Goal: Information Seeking & Learning: Learn about a topic

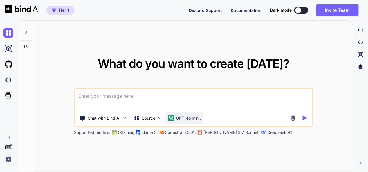
click at [174, 120] on img at bounding box center [171, 118] width 6 height 6
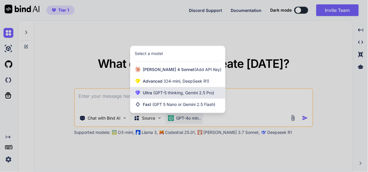
click at [178, 94] on span "(GPT-5 thinking, Gemini 2.5 Pro)" at bounding box center [183, 92] width 62 height 5
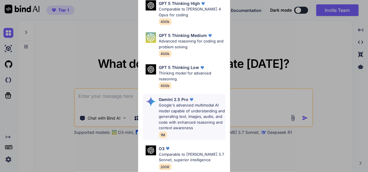
scroll to position [58, 0]
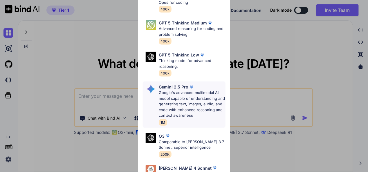
click at [181, 95] on p "Google's advanced multimodal AI model capable of understanding and generating t…" at bounding box center [192, 104] width 67 height 28
type textarea "x"
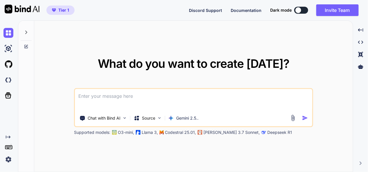
click at [131, 97] on textarea at bounding box center [194, 99] width 238 height 21
paste textarea "make a website for affliate marketing, - where admin can wach clicks on product…"
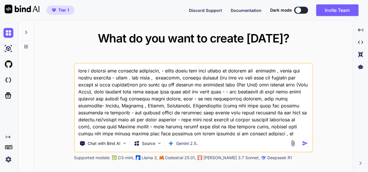
type textarea "make a website for affliate marketing, - where admin can wach clicks on product…"
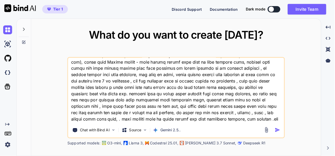
scroll to position [0, 0]
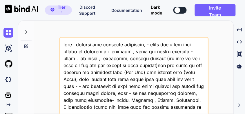
type textarea "x"
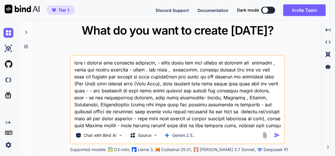
click at [91, 98] on textarea at bounding box center [177, 92] width 213 height 72
type textarea "make a website for affliate marketing, - where admin can wach clicks on product…"
type textarea "x"
type textarea "make a website for affliate marketing, - where admin can wach clicks on product…"
type textarea "x"
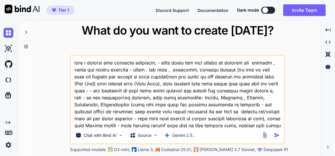
type textarea "make a website for affliate marketing, - where admin can wach clicks on product…"
type textarea "x"
type textarea "make a website for affliate marketing, - where admin can wach clicks on product…"
type textarea "x"
type textarea "make a website for affliate marketing, - where admin can wach clicks on product…"
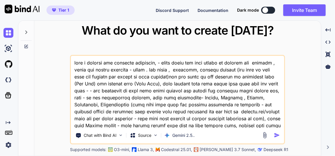
type textarea "x"
type textarea "make a website for affliate marketing, - where admin can wach clicks on product…"
type textarea "x"
type textarea "make a website for affliate marketing, - where admin can wach clicks on product…"
type textarea "x"
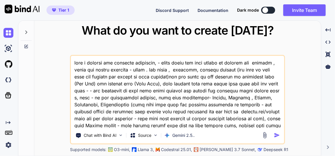
type textarea "make a website for affliate marketing, - where admin can wach clicks on product…"
type textarea "x"
type textarea "make a website for affliate marketing, - where admin can wach clicks on product…"
type textarea "x"
type textarea "make a website for affliate marketing, - where admin can wach clicks on product…"
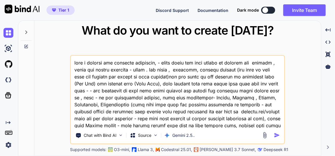
type textarea "x"
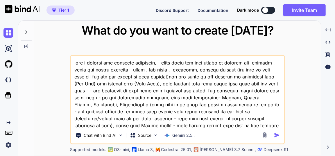
type textarea "make a website for affliate marketing, - where admin can wach clicks on product…"
type textarea "x"
type textarea "make a website for affliate marketing, - where admin can wach clicks on product…"
type textarea "x"
type textarea "make a website for affliate marketing, - where admin can wach clicks on product…"
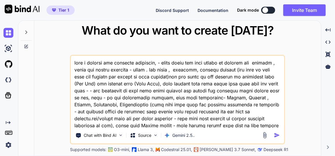
type textarea "x"
type textarea "make a website for affliate marketing, - where admin can wach clicks on product…"
type textarea "x"
type textarea "make a website for affliate marketing, - where admin can wach clicks on product…"
type textarea "x"
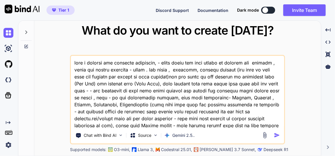
type textarea "make a website for affliate marketing, - where admin can wach clicks on product…"
type textarea "x"
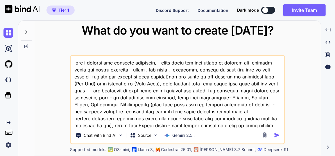
type textarea "make a website for affliate marketing, - where admin can wach clicks on product…"
type textarea "x"
type textarea "make a website for affliate marketing, - where admin can wach clicks on product…"
type textarea "x"
type textarea "make a website for affliate marketing, - where admin can wach clicks on product…"
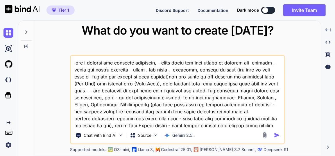
type textarea "x"
type textarea "make a website for affliate marketing, - where admin can wach clicks on product…"
type textarea "x"
type textarea "make a website for affliate marketing, - where admin can wach clicks on product…"
type textarea "x"
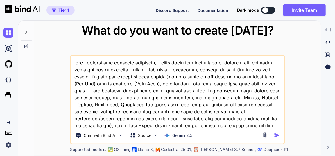
type textarea "make a website for affliate marketing, - where admin can wach clicks on product…"
type textarea "x"
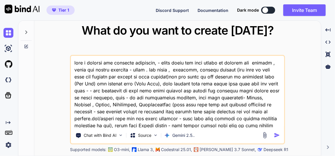
type textarea "make a website for affliate marketing, - where admin can wach clicks on product…"
type textarea "x"
type textarea "make a website for affliate marketing, - where admin can wach clicks on product…"
type textarea "x"
type textarea "make a website for affliate marketing, - where admin can wach clicks on product…"
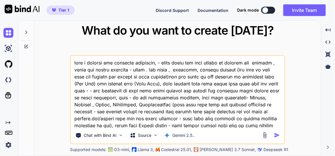
type textarea "x"
type textarea "make a website for affliate marketing, - where admin can wach clicks on product…"
type textarea "x"
type textarea "make a website for affliate marketing, - where admin can wach clicks on product…"
type textarea "x"
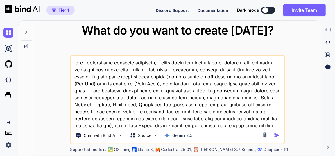
type textarea "make a website for affliate marketing, - where admin can wach clicks on product…"
type textarea "x"
type textarea "make a website for affliate marketing, - where admin can wach clicks on product…"
type textarea "x"
type textarea "make a website for affliate marketing, - where admin can wach clicks on product…"
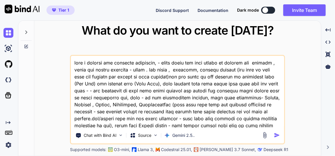
type textarea "x"
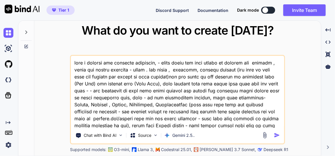
type textarea "make a website for affliate marketing, - where admin can wach clicks on product…"
type textarea "x"
type textarea "make a website for affliate marketing, - where admin can wach clicks on product…"
type textarea "x"
type textarea "make a website for affliate marketing, - where admin can wach clicks on product…"
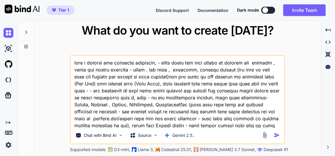
type textarea "x"
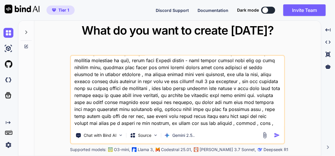
scroll to position [79, 0]
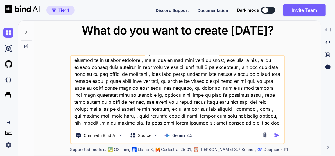
type textarea "make a website for affliate marketing, - where admin can wach clicks on product…"
click at [279, 135] on img "button" at bounding box center [277, 135] width 6 height 6
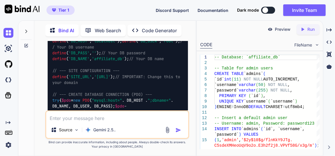
scroll to position [993, 0]
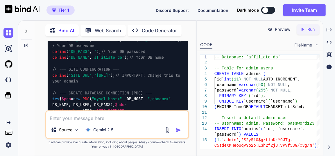
drag, startPoint x: 78, startPoint y: 64, endPoint x: 52, endPoint y: 64, distance: 25.6
click at [52, 9] on p "1. config.php (Database Configuration)" at bounding box center [118, 6] width 140 height 7
copy code "config.php"
click at [173, 18] on img at bounding box center [173, 15] width 5 height 5
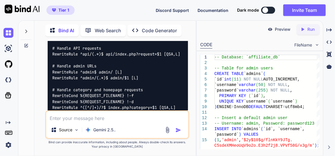
scroll to position [1178, 0]
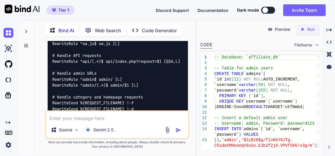
drag, startPoint x: 53, startPoint y: 63, endPoint x: 77, endPoint y: 61, distance: 23.4
copy code ".htaccess"
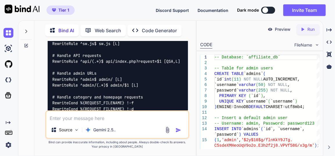
click at [330, 29] on icon at bounding box center [328, 29] width 5 height 3
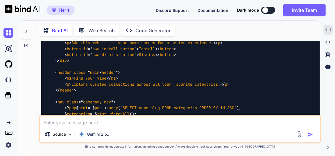
scroll to position [1086, 0]
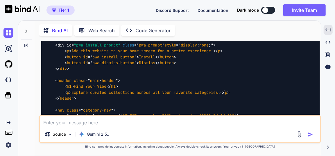
drag, startPoint x: 45, startPoint y: 58, endPoint x: 69, endPoint y: 59, distance: 23.6
drag, startPoint x: 47, startPoint y: 57, endPoint x: 64, endPoint y: 63, distance: 18.6
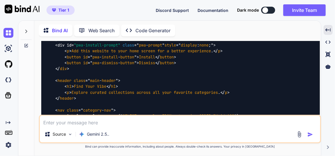
copy code "index.php"
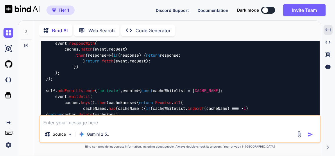
scroll to position [1535, 0]
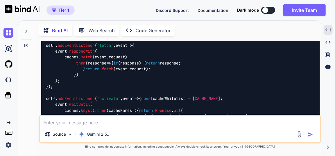
drag, startPoint x: 46, startPoint y: 70, endPoint x: 90, endPoint y: 68, distance: 43.6
copy code "manifest.json.php"
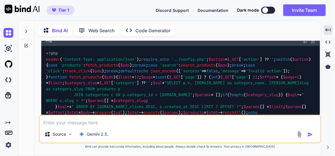
scroll to position [1720, 0]
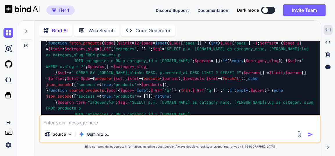
drag, startPoint x: 45, startPoint y: 62, endPoint x: 60, endPoint y: 60, distance: 14.9
drag, startPoint x: 46, startPoint y: 63, endPoint x: 59, endPoint y: 63, distance: 12.8
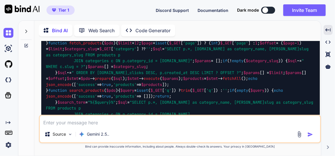
copy code "sw.js"
drag, startPoint x: 304, startPoint y: 71, endPoint x: 300, endPoint y: 75, distance: 6.0
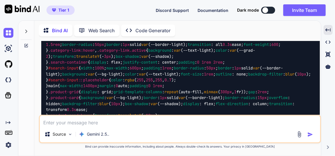
scroll to position [2037, 0]
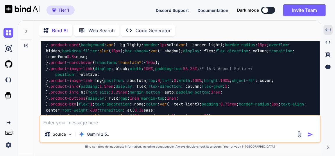
drag, startPoint x: 56, startPoint y: 55, endPoint x: 79, endPoint y: 55, distance: 22.9
copy code "index.php"
click at [306, 63] on div "Gpt agent" at bounding box center [311, 66] width 19 height 8
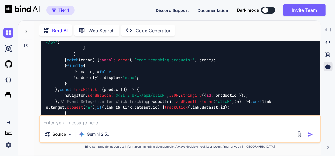
scroll to position [2565, 0]
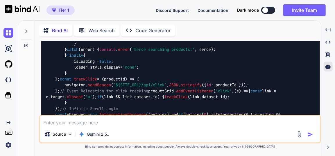
drag, startPoint x: 46, startPoint y: 65, endPoint x: 61, endPoint y: 63, distance: 15.2
copy code "assets"
drag, startPoint x: 74, startPoint y: 64, endPoint x: 98, endPoint y: 64, distance: 23.5
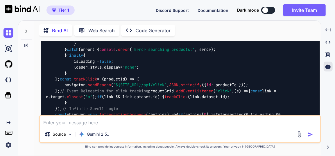
copy code "style.css"
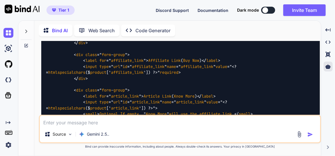
scroll to position [4070, 0]
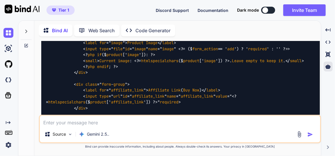
drag, startPoint x: 73, startPoint y: 64, endPoint x: 97, endPoint y: 65, distance: 23.5
copy code "script.js"
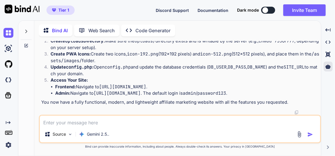
scroll to position [4915, 0]
drag, startPoint x: 72, startPoint y: 61, endPoint x: 103, endPoint y: 61, distance: 30.8
copy code "installer.js"
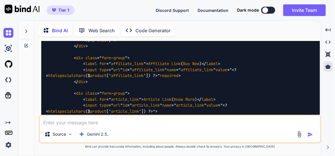
scroll to position [4070, 0]
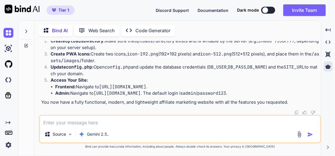
scroll to position [5232, 0]
drag, startPoint x: 61, startPoint y: 85, endPoint x: 82, endPoint y: 86, distance: 20.9
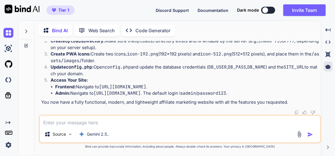
drag, startPoint x: 62, startPoint y: 62, endPoint x: 85, endPoint y: 63, distance: 22.7
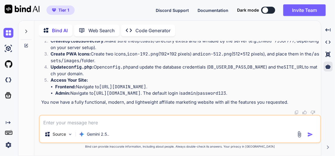
scroll to position [6170, 0]
drag, startPoint x: 63, startPoint y: 50, endPoint x: 108, endPoint y: 52, distance: 45.4
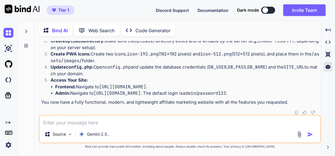
drag, startPoint x: 62, startPoint y: 59, endPoint x: 91, endPoint y: 57, distance: 28.5
drag, startPoint x: 63, startPoint y: 63, endPoint x: 87, endPoint y: 64, distance: 23.8
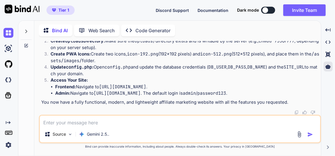
click at [110, 123] on textarea at bounding box center [180, 121] width 280 height 10
type textarea "x"
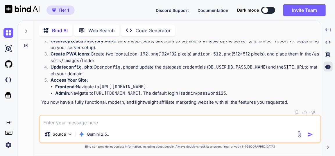
type textarea "l"
type textarea "x"
type textarea "lo"
type textarea "x"
type textarea "log"
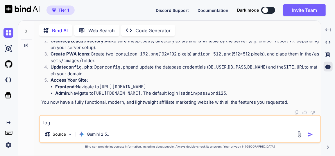
type textarea "x"
type textarea "logi"
type textarea "x"
type textarea "login"
type textarea "x"
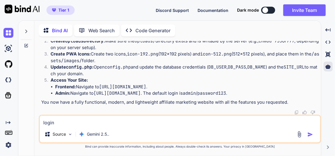
type textarea "login,"
type textarea "x"
type textarea "login"
type textarea "x"
type textarea "login."
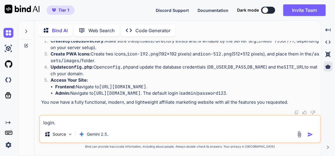
type textarea "x"
type textarea "login.p"
type textarea "x"
type textarea "login.ph"
type textarea "x"
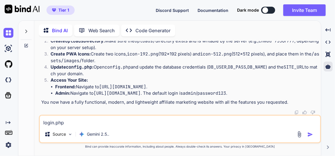
type textarea "login.php"
click at [311, 135] on img "button" at bounding box center [310, 135] width 6 height 6
type textarea "x"
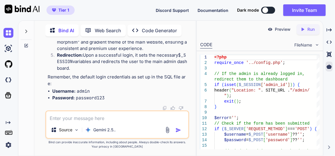
scroll to position [8797, 0]
drag, startPoint x: 63, startPoint y: 73, endPoint x: 89, endPoint y: 73, distance: 25.6
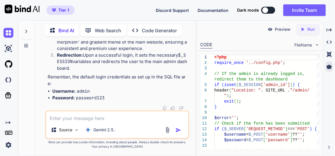
scroll to position [8955, 0]
click at [116, 119] on textarea at bounding box center [117, 116] width 142 height 10
type textarea "x"
type textarea "s"
type textarea "x"
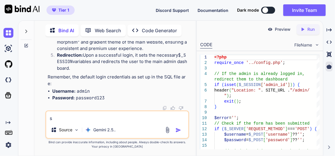
type textarea "sh"
type textarea "x"
type textarea "show"
type textarea "x"
type textarea "show"
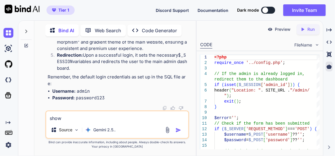
type textarea "x"
type textarea "show t"
type textarea "x"
type textarea "show th"
type textarea "x"
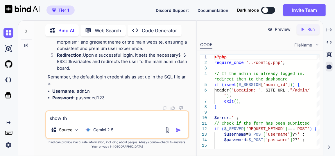
type textarea "show thi"
type textarea "x"
type textarea "show this"
type textarea "x"
type textarea "show this e"
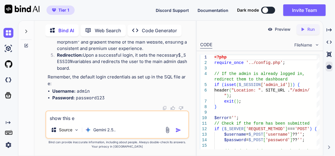
type textarea "x"
type textarea "show this er"
type textarea "x"
type textarea "show this err"
type textarea "x"
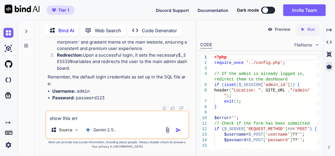
type textarea "show this erro"
type textarea "x"
type textarea "show this error"
type textarea "x"
type textarea "show this error"
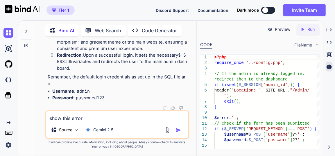
type textarea "x"
type textarea "show this error -"
type textarea "x"
type textarea "show this error -"
paste textarea "ERROR: Could not connect. SQLSTATE[HY000] [1045] Access denied for user 'root'@…"
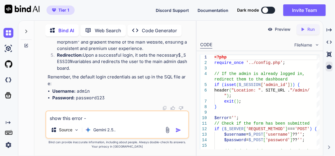
type textarea "x"
type textarea "show this error - ERROR: Could not connect. SQLSTATE[HY000] [1045] Access denie…"
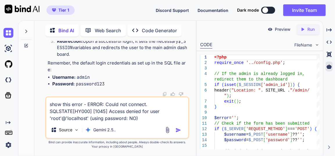
type textarea "x"
type textarea "show this error - ERROR: Could not connect. SQLSTATE[HY000] [1045] Access denie…"
type textarea "x"
type textarea "show this error - ERROR: Could not connect. SQLSTATE[HY000] [1045] Access denie…"
type textarea "x"
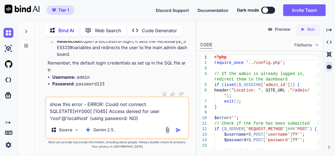
type textarea "show this error - ERROR: Could not connect. SQLSTATE[HY000] [1045] Access denie…"
type textarea "x"
type textarea "show this error - ERROR: Could not connect. SQLSTATE[HY000] [1045] Access denie…"
type textarea "x"
type textarea "show this error - ERROR: Could not connect. SQLSTATE[HY000] [1045] Access denie…"
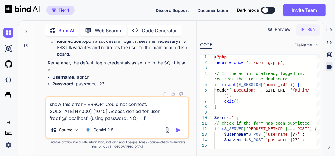
type textarea "x"
type textarea "show this error - ERROR: Could not connect. SQLSTATE[HY000] [1045] Access denie…"
type textarea "x"
type textarea "show this error - ERROR: Could not connect. SQLSTATE[HY000] [1045] Access denie…"
type textarea "x"
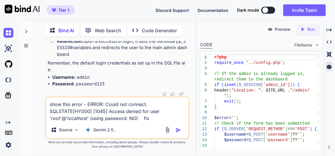
type textarea "show this error - ERROR: Could not connect. SQLSTATE[HY000] [1045] Access denie…"
type textarea "x"
type textarea "show this error - ERROR: Could not connect. SQLSTATE[HY000] [1045] Access denie…"
type textarea "x"
type textarea "show this error - ERROR: Could not connect. SQLSTATE[HY000] [1045] Access denie…"
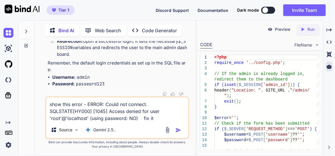
type textarea "x"
type textarea "show this error - ERROR: Could not connect. SQLSTATE[HY000] [1045] Access denie…"
type textarea "x"
type textarea "show this error - ERROR: Could not connect. SQLSTATE[HY000] [1045] Access denie…"
type textarea "x"
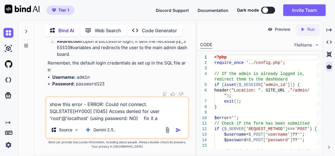
type textarea "show this error - ERROR: Could not connect. SQLSTATE[HY000] [1045] Access denie…"
type textarea "x"
type textarea "show this error - ERROR: Could not connect. SQLSTATE[HY000] [1045] Access denie…"
type textarea "x"
type textarea "show this error - ERROR: Could not connect. SQLSTATE[HY000] [1045] Access denie…"
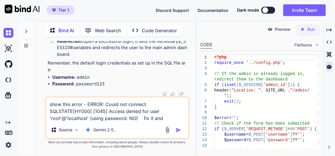
type textarea "x"
type textarea "show this error - ERROR: Could not connect. SQLSTATE[HY000] [1045] Access denie…"
type textarea "x"
type textarea "show this error - ERROR: Could not connect. SQLSTATE[HY000] [1045] Access denie…"
type textarea "x"
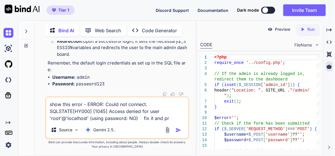
type textarea "show this error - ERROR: Could not connect. SQLSTATE[HY000] [1045] Access denie…"
type textarea "x"
type textarea "show this error - ERROR: Could not connect. SQLSTATE[HY000] [1045] Access denie…"
type textarea "x"
type textarea "show this error - ERROR: Could not connect. SQLSTATE[HY000] [1045] Access denie…"
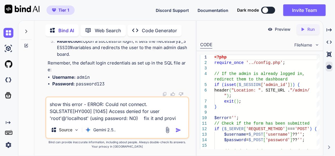
type textarea "x"
type textarea "show this error - ERROR: Could not connect. SQLSTATE[HY000] [1045] Access denie…"
type textarea "x"
type textarea "show this error - ERROR: Could not connect. SQLSTATE[HY000] [1045] Access denie…"
type textarea "x"
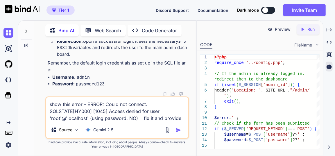
type textarea "show this error - ERROR: Could not connect. SQLSTATE[HY000] [1045] Access denie…"
type textarea "x"
type textarea "show this error - ERROR: Could not connect. SQLSTATE[HY000] [1045] Access denie…"
type textarea "x"
type textarea "show this error - ERROR: Could not connect. SQLSTATE[HY000] [1045] Access denie…"
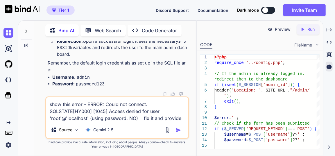
type textarea "x"
type textarea "show this error - ERROR: Could not connect. SQLSTATE[HY000] [1045] Access denie…"
type textarea "x"
type textarea "show this error - ERROR: Could not connect. SQLSTATE[HY000] [1045] Access denie…"
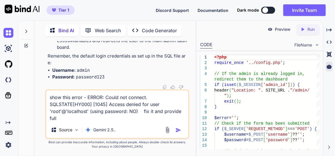
type textarea "x"
type textarea "show this error - ERROR: Could not connect. SQLSTATE[HY000] [1045] Access denie…"
type textarea "x"
type textarea "show this error - ERROR: Could not connect. SQLSTATE[HY000] [1045] Access denie…"
type textarea "x"
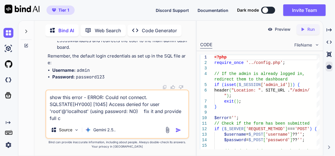
type textarea "show this error - ERROR: Could not connect. SQLSTATE[HY000] [1045] Access denie…"
type textarea "x"
type textarea "show this error - ERROR: Could not connect. SQLSTATE[HY000] [1045] Access denie…"
type textarea "x"
type textarea "show this error - ERROR: Could not connect. SQLSTATE[HY000] [1045] Access denie…"
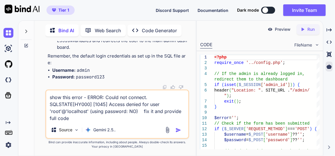
type textarea "x"
type textarea "show this error - ERROR: Could not connect. SQLSTATE[HY000] [1045] Access denie…"
type textarea "x"
type textarea "show this error - ERROR: Could not connect. SQLSTATE[HY000] [1045] Access denie…"
type textarea "x"
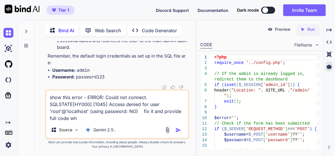
type textarea "show this error - ERROR: Could not connect. SQLSTATE[HY000] [1045] Access denie…"
type textarea "x"
type textarea "show this error - ERROR: Could not connect. SQLSTATE[HY000] [1045] Access denie…"
click at [178, 130] on img "button" at bounding box center [178, 130] width 6 height 6
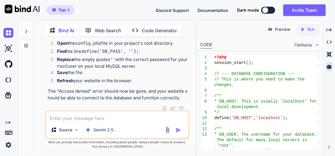
scroll to position [10049, 0]
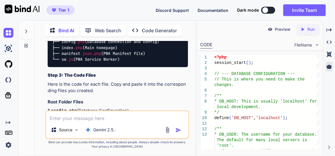
scroll to position [912, 0]
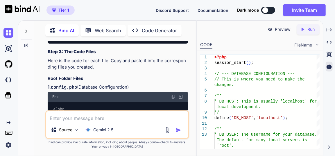
click at [87, 121] on textarea at bounding box center [117, 116] width 142 height 10
click at [175, 128] on div at bounding box center [173, 130] width 19 height 7
click at [180, 131] on img "button" at bounding box center [178, 130] width 6 height 6
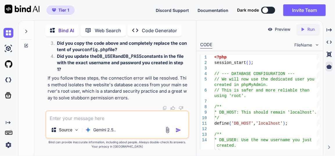
scroll to position [10948, 0]
click at [94, 121] on textarea at bounding box center [117, 116] width 142 height 10
paste textarea "ERROR: Could not connect. SQLSTATE[HY000] [1045] Access denied for user 'affili…"
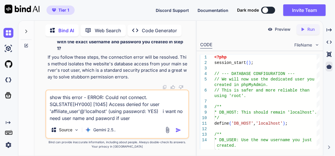
drag, startPoint x: 161, startPoint y: 112, endPoint x: 170, endPoint y: 127, distance: 17.0
click at [170, 127] on div "show this error - ERROR: Could not connect. SQLSTATE[HY000] [1045] Access denie…" at bounding box center [117, 113] width 144 height 49
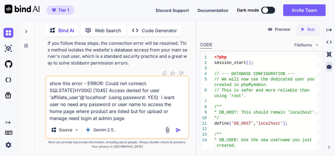
click at [179, 129] on img "button" at bounding box center [178, 130] width 6 height 6
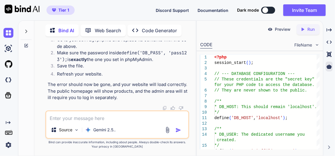
scroll to position [11968, 0]
click at [6, 31] on img at bounding box center [8, 33] width 10 height 10
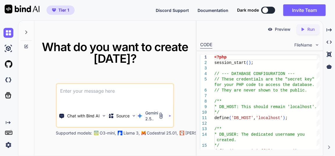
click at [108, 97] on textarea at bounding box center [115, 94] width 116 height 21
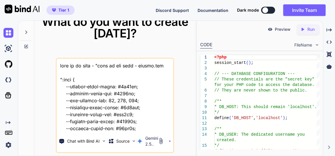
scroll to position [13660, 0]
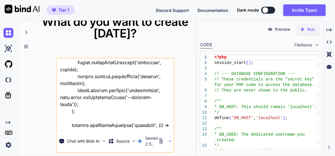
click at [136, 128] on textarea at bounding box center [115, 95] width 116 height 72
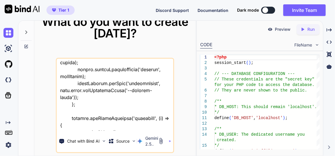
click at [124, 129] on textarea at bounding box center [115, 95] width 116 height 72
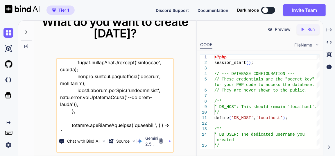
click at [113, 127] on textarea at bounding box center [115, 95] width 116 height 72
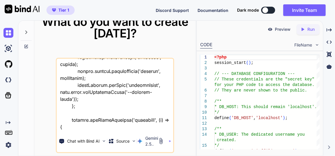
scroll to position [13682, 0]
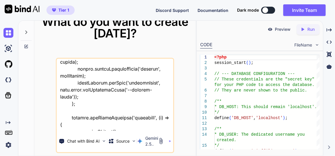
click at [81, 127] on textarea at bounding box center [115, 95] width 116 height 72
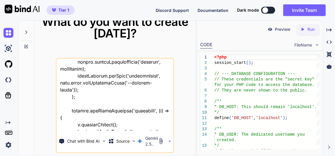
click at [74, 128] on textarea at bounding box center [115, 95] width 116 height 72
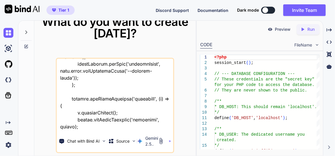
scroll to position [13689, 0]
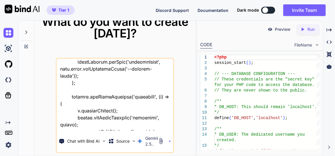
click at [116, 128] on textarea at bounding box center [115, 95] width 116 height 72
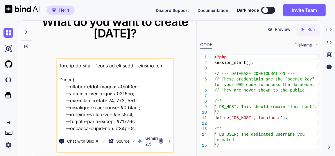
scroll to position [13689, 0]
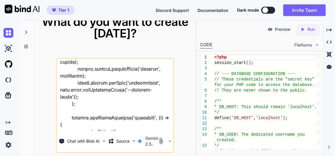
type textarea "this is my tool - "here is css code - styles.css ":root { --primary-color-start…"
type textarea "x"
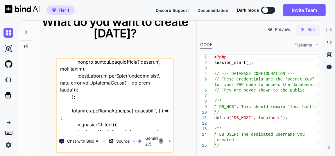
type textarea "this is my tool - "here is css code - styles.css ":root { --primary-color-start…"
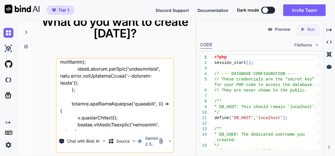
type textarea "x"
type textarea "this is my tool - "here is css code - styles.css ":root { --primary-color-start…"
type textarea "x"
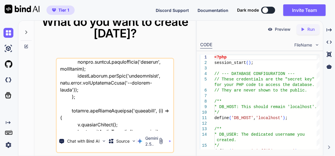
type textarea "this is my tool - "here is css code - styles.css ":root { --primary-color-start…"
type textarea "x"
type textarea "this is my tool - "here is css code - styles.css ":root { --primary-color-start…"
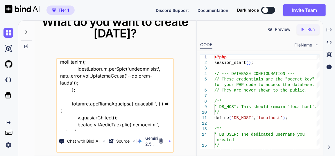
type textarea "x"
type textarea "this is my tool - "here is css code - styles.css ":root { --primary-color-start…"
type textarea "x"
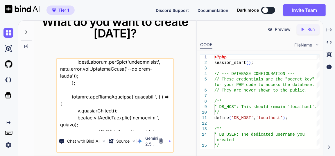
type textarea "this is my tool - "here is css code - styles.css ":root { --primary-color-start…"
type textarea "x"
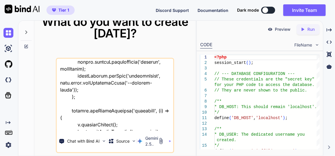
type textarea "this is my tool - "here is css code - styles.css ":root { --primary-color-start…"
type textarea "x"
type textarea "this is my tool - "here is css code - styles.css ":root { --primary-color-start…"
type textarea "x"
type textarea "this is my tool - "here is css code - styles.css ":root { --primary-color-start…"
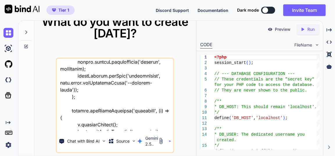
type textarea "x"
type textarea "this is my tool - "here is css code - styles.css ":root { --primary-color-start…"
type textarea "x"
type textarea "this is my tool - "here is css code - styles.css ":root { --primary-color-start…"
type textarea "x"
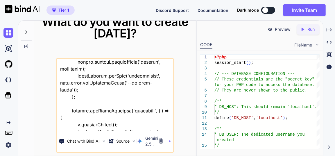
type textarea "this is my tool - "here is css code - styles.css ":root { --primary-color-start…"
type textarea "x"
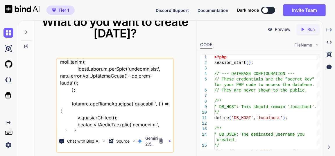
type textarea "this is my tool - "here is css code - styles.css ":root { --primary-color-start…"
type textarea "x"
type textarea "this is my tool - "here is css code - styles.css ":root { --primary-color-start…"
type textarea "x"
type textarea "this is my tool - "here is css code - styles.css ":root { --primary-color-start…"
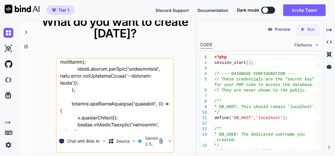
type textarea "x"
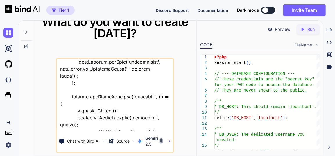
type textarea "this is my tool - "here is css code - styles.css ":root { --primary-color-start…"
type textarea "x"
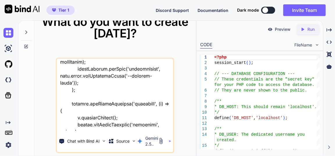
type textarea "this is my tool - "here is css code - styles.css ":root { --primary-color-start…"
type textarea "x"
type textarea "this is my tool - "here is css code - styles.css ":root { --primary-color-start…"
type textarea "x"
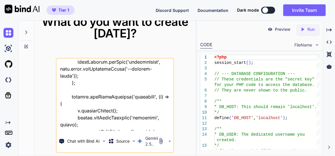
type textarea "this is my tool - "here is css code - styles.css ":root { --primary-color-start…"
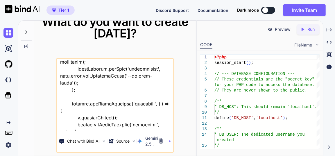
type textarea "x"
type textarea "this is my tool - "here is css code - styles.css ":root { --primary-color-start…"
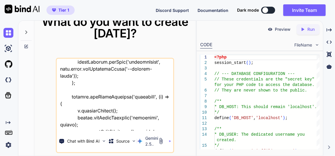
type textarea "x"
type textarea "this is my tool - "here is css code - styles.css ":root { --primary-color-start…"
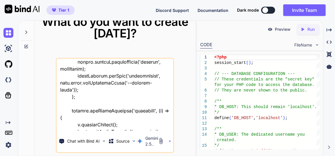
type textarea "x"
type textarea "this is my tool - "here is css code - styles.css ":root { --primary-color-start…"
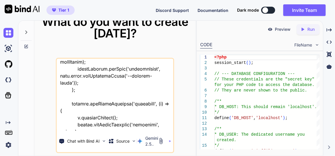
type textarea "x"
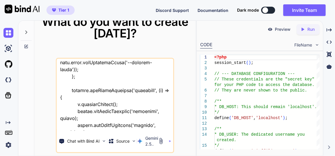
type textarea "this is my tool - "here is css code - styles.css ":root { --primary-color-start…"
type textarea "x"
type textarea "this is my tool - "here is css code - styles.css ":root { --primary-color-start…"
type textarea "x"
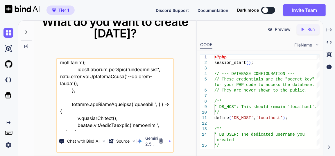
type textarea "this is my tool - "here is css code - styles.css ":root { --primary-color-start…"
type textarea "x"
type textarea "this is my tool - "here is css code - styles.css ":root { --primary-color-start…"
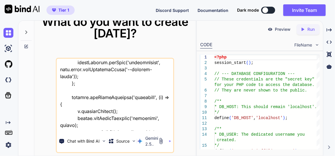
type textarea "x"
type textarea "this is my tool - "here is css code - styles.css ":root { --primary-color-start…"
type textarea "x"
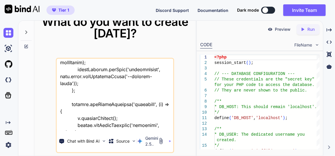
type textarea "this is my tool - "here is css code - styles.css ":root { --primary-color-start…"
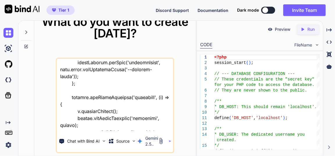
type textarea "x"
type textarea "this is my tool - "here is css code - styles.css ":root { --primary-color-start…"
type textarea "x"
type textarea "this is my tool - "here is css code - styles.css ":root { --primary-color-start…"
type textarea "x"
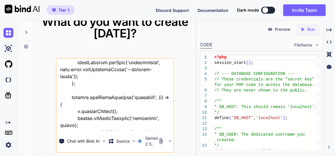
type textarea "this is my tool - "here is css code - styles.css ":root { --primary-color-start…"
type textarea "x"
type textarea "this is my tool - "here is css code - styles.css ":root { --primary-color-start…"
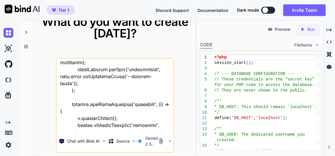
type textarea "x"
type textarea "this is my tool - "here is css code - styles.css ":root { --primary-color-start…"
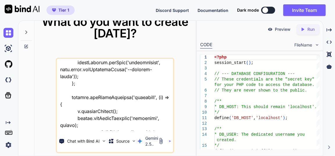
type textarea "x"
type textarea "this is my tool - "here is css code - styles.css ":root { --primary-color-start…"
type textarea "x"
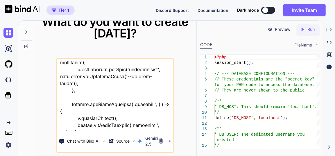
type textarea "this is my tool - "here is css code - styles.css ":root { --primary-color-start…"
type textarea "x"
type textarea "this is my tool - "here is css code - styles.css ":root { --primary-color-start…"
type textarea "x"
type textarea "this is my tool - "here is css code - styles.css ":root { --primary-color-start…"
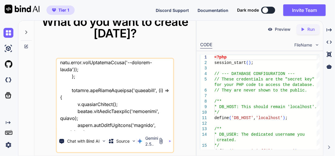
type textarea "x"
type textarea "this is my tool - "here is css code - styles.css ":root { --primary-color-start…"
type textarea "x"
type textarea "this is my tool - "here is css code - styles.css ":root { --primary-color-start…"
type textarea "x"
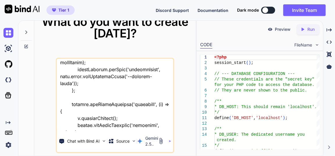
type textarea "this is my tool - "here is css code - styles.css ":root { --primary-color-start…"
type textarea "x"
type textarea "this is my tool - "here is css code - styles.css ":root { --primary-color-start…"
type textarea "x"
type textarea "this is my tool - "here is css code - styles.css ":root { --primary-color-start…"
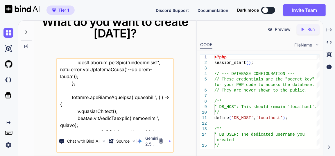
type textarea "x"
type textarea "this is my tool - "here is css code - styles.css ":root { --primary-color-start…"
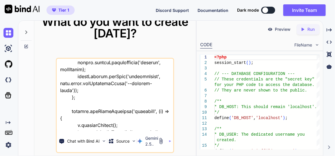
type textarea "x"
type textarea "this is my tool - "here is css code - styles.css ":root { --primary-color-start…"
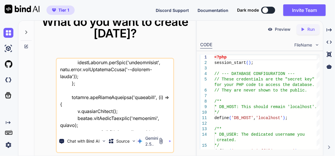
type textarea "x"
type textarea "this is my tool - "here is css code - styles.css ":root { --primary-color-start…"
type textarea "x"
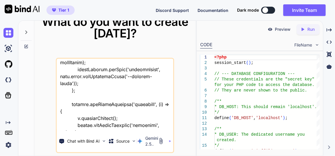
type textarea "this is my tool - "here is css code - styles.css ":root { --primary-color-start…"
type textarea "x"
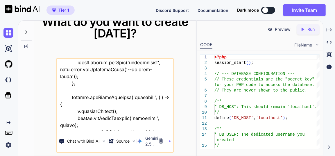
type textarea "this is my tool - "here is css code - styles.css ":root { --primary-color-start…"
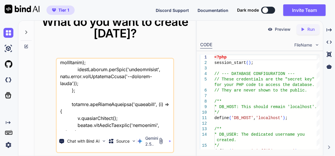
type textarea "x"
type textarea "this is my tool - "here is css code - styles.css ":root { --primary-color-start…"
type textarea "x"
type textarea "this is my tool - "here is css code - styles.css ":root { --primary-color-start…"
type textarea "x"
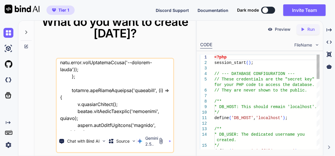
type textarea "this is my tool - "here is css code - styles.css ":root { --primary-color-start…"
type textarea "x"
type textarea "this is my tool - "here is css code - styles.css ":root { --primary-color-start…"
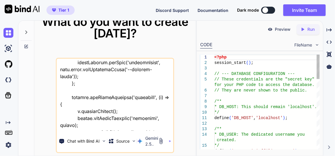
type textarea "x"
type textarea "this is my tool - "here is css code - styles.css ":root { --primary-color-start…"
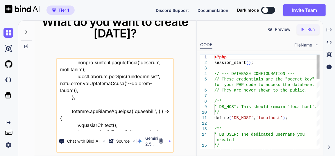
type textarea "x"
type textarea "this is my tool - "here is css code - styles.css ":root { --primary-color-start…"
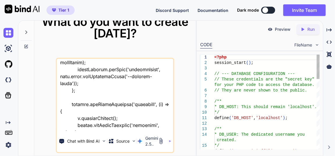
type textarea "x"
type textarea "this is my tool - "here is css code - styles.css ":root { --primary-color-start…"
type textarea "x"
type textarea "this is my tool - "here is css code - styles.css ":root { --primary-color-start…"
type textarea "x"
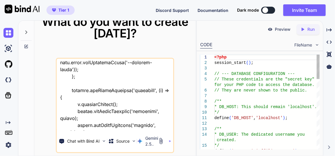
type textarea "this is my tool - "here is css code - styles.css ":root { --primary-color-start…"
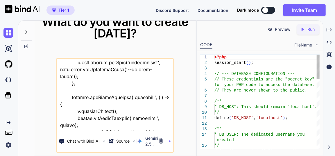
type textarea "x"
type textarea "this is my tool - "here is css code - styles.css ":root { --primary-color-start…"
type textarea "x"
type textarea "this is my tool - "here is css code - styles.css ":root { --primary-color-start…"
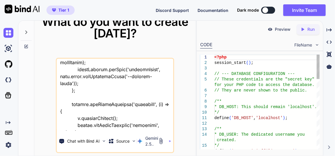
type textarea "x"
type textarea "this is my tool - "here is css code - styles.css ":root { --primary-color-start…"
type textarea "x"
type textarea "this is my tool - "here is css code - styles.css ":root { --primary-color-start…"
type textarea "x"
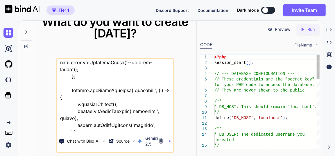
type textarea "this is my tool - "here is css code - styles.css ":root { --primary-color-start…"
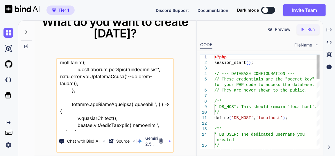
type textarea "x"
type textarea "this is my tool - "here is css code - styles.css ":root { --primary-color-start…"
type textarea "x"
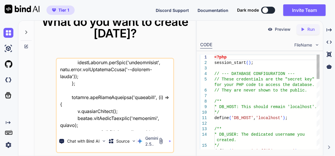
type textarea "this is my tool - "here is css code - styles.css ":root { --primary-color-start…"
type textarea "x"
type textarea "this is my tool - "here is css code - styles.css ":root { --primary-color-start…"
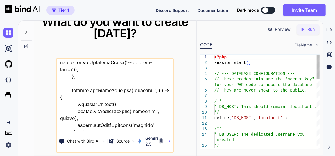
type textarea "x"
type textarea "this is my tool - "here is css code - styles.css ":root { --primary-color-start…"
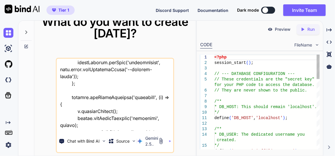
type textarea "x"
type textarea "this is my tool - "here is css code - styles.css ":root { --primary-color-start…"
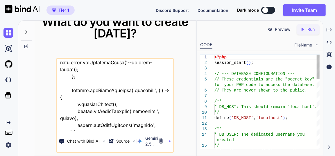
type textarea "x"
type textarea "this is my tool - "here is css code - styles.css ":root { --primary-color-start…"
type textarea "x"
type textarea "this is my tool - "here is css code - styles.css ":root { --primary-color-start…"
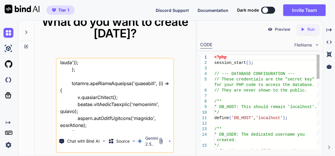
type textarea "x"
type textarea "this is my tool - "here is css code - styles.css ":root { --primary-color-start…"
type textarea "x"
type textarea "this is my tool - "here is css code - styles.css ":root { --primary-color-start…"
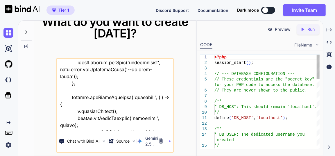
type textarea "x"
type textarea "this is my tool - "here is css code - styles.css ":root { --primary-color-start…"
type textarea "x"
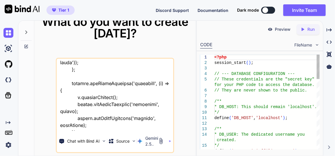
type textarea "this is my tool - "here is css code - styles.css ":root { --primary-color-start…"
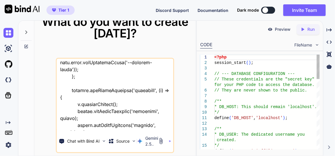
type textarea "x"
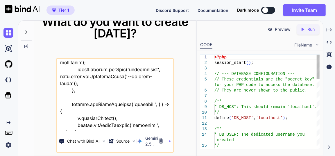
type textarea "this is my tool - "here is css code - styles.css ":root { --primary-color-start…"
type textarea "x"
type textarea "this is my tool - "here is css code - styles.css ":root { --primary-color-start…"
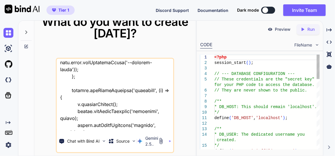
type textarea "x"
type textarea "this is my tool - "here is css code - styles.css ":root { --primary-color-start…"
type textarea "x"
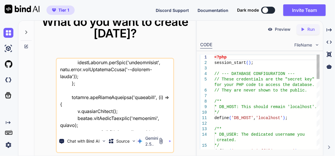
type textarea "this is my tool - "here is css code - styles.css ":root { --primary-color-start…"
type textarea "x"
type textarea "this is my tool - "here is css code - styles.css ":root { --primary-color-start…"
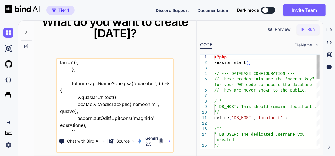
type textarea "x"
type textarea "this is my tool - "here is css code - styles.css ":root { --primary-color-start…"
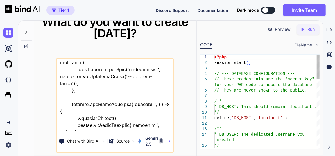
type textarea "x"
type textarea "this is my tool - "here is css code - styles.css ":root { --primary-color-start…"
type textarea "x"
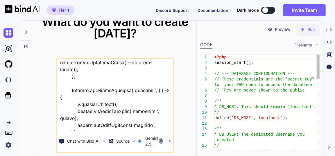
type textarea "this is my tool - "here is css code - styles.css ":root { --primary-color-start…"
type textarea "x"
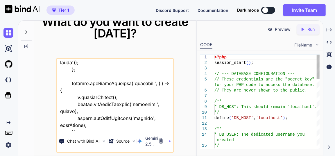
type textarea "this is my tool - "here is css code - styles.css ":root { --primary-color-start…"
type textarea "x"
type textarea "this is my tool - "here is css code - styles.css ":root { --primary-color-start…"
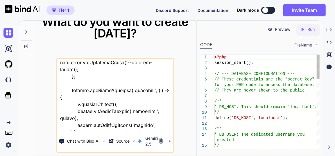
type textarea "x"
type textarea "this is my tool - "here is css code - styles.css ":root { --primary-color-start…"
type textarea "x"
type textarea "this is my tool - "here is css code - styles.css ":root { --primary-color-start…"
type textarea "x"
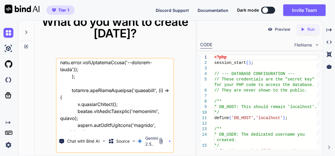
click at [120, 128] on textarea at bounding box center [115, 95] width 116 height 72
type textarea "this is my tool - "here is css code - styles.css ":root { --primary-color-start…"
type textarea "x"
type textarea "this is my tool - "here is css code - styles.css ":root { --primary-color-start…"
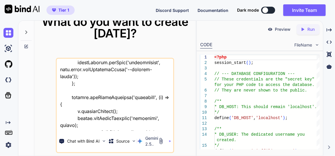
type textarea "x"
type textarea "this is my tool - "here is css code - styles.css ":root { --primary-color-start…"
type textarea "x"
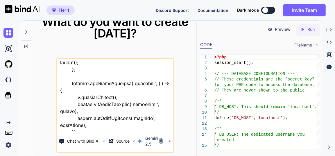
type textarea "this is my tool - "here is css code - styles.css ":root { --primary-color-start…"
type textarea "x"
type textarea "this is my tool - "here is css code - styles.css ":root { --primary-color-start…"
type textarea "x"
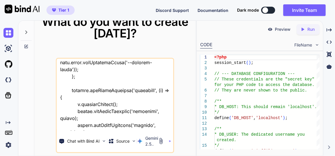
type textarea "this is my tool - "here is css code - styles.css ":root { --primary-color-start…"
type textarea "x"
type textarea "this is my tool - "here is css code - styles.css ":root { --primary-color-start…"
type textarea "x"
type textarea "this is my tool - "here is css code - styles.css ":root { --primary-color-start…"
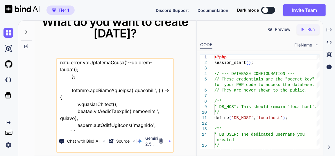
type textarea "x"
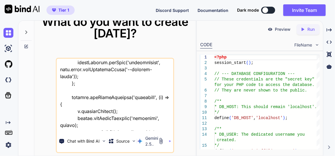
type textarea "this is my tool - "here is css code - styles.css ":root { --primary-color-start…"
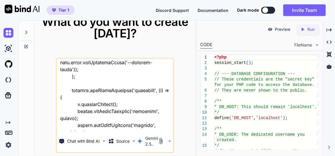
type textarea "x"
type textarea "this is my tool - "here is css code - styles.css ":root { --primary-color-start…"
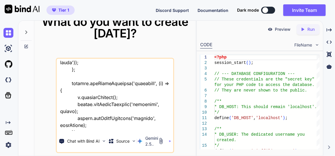
type textarea "x"
type textarea "this is my tool - "here is css code - styles.css ":root { --primary-color-start…"
type textarea "x"
click at [145, 128] on textarea at bounding box center [115, 95] width 116 height 72
click at [142, 128] on textarea at bounding box center [115, 95] width 116 height 72
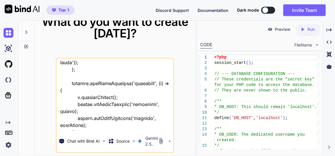
type textarea "this is my tool - "here is css code - styles.css ":root { --primary-color-start…"
type textarea "x"
type textarea "this is my tool - "here is css code - styles.css ":root { --primary-color-start…"
type textarea "x"
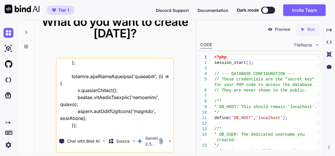
type textarea "this is my tool - "here is css code - styles.css ":root { --primary-color-start…"
type textarea "x"
type textarea "this is my tool - "here is css code - styles.css ":root { --primary-color-start…"
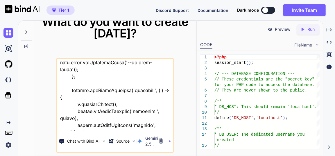
type textarea "x"
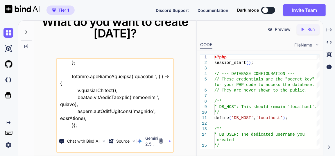
scroll to position [13709, 0]
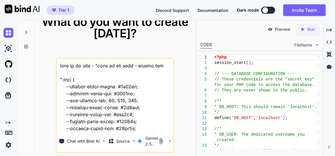
scroll to position [13716, 0]
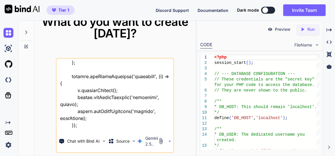
type textarea "this is my tool - "here is css code - styles.css ":root { --primary-color-start…"
type textarea "x"
type textarea "this is my tool - "here is css code - styles.css ":root { --primary-color-start…"
type textarea "x"
type textarea "this is my tool - "here is css code - styles.css ":root { --primary-color-start…"
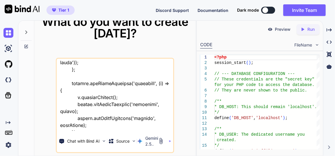
type textarea "x"
type textarea "this is my tool - "here is css code - styles.css ":root { --primary-color-start…"
type textarea "x"
type textarea "this is my tool - "here is css code - styles.css ":root { --primary-color-start…"
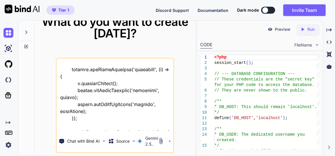
type textarea "x"
type textarea "this is my tool - "here is css code - styles.css ":root { --primary-color-start…"
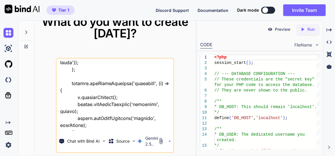
type textarea "x"
type textarea "this is my tool - "here is css code - styles.css ":root { --primary-color-start…"
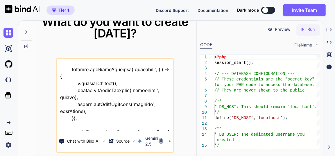
type textarea "x"
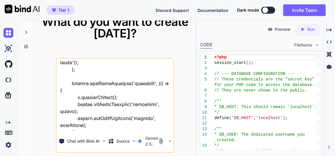
type textarea "this is my tool - "here is css code - styles.css ":root { --primary-color-start…"
type textarea "x"
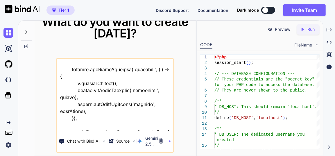
type textarea "this is my tool - "here is css code - styles.css ":root { --primary-color-start…"
type textarea "x"
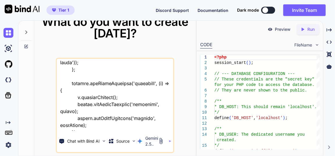
type textarea "this is my tool - "here is css code - styles.css ":root { --primary-color-start…"
type textarea "x"
type textarea "this is my tool - "here is css code - styles.css ":root { --primary-color-start…"
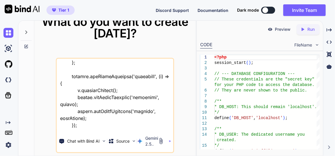
type textarea "x"
type textarea "this is my tool - "here is css code - styles.css ":root { --primary-color-start…"
type textarea "x"
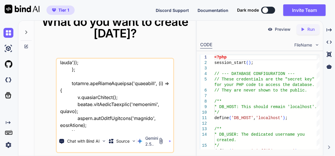
type textarea "this is my tool - "here is css code - styles.css ":root { --primary-color-start…"
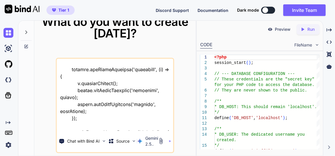
type textarea "x"
type textarea "this is my tool - "here is css code - styles.css ":root { --primary-color-start…"
type textarea "x"
type textarea "this is my tool - "here is css code - styles.css ":root { --primary-color-start…"
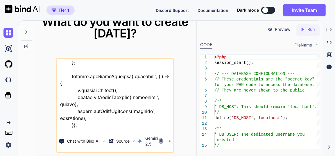
type textarea "x"
type textarea "this is my tool - "here is css code - styles.css ":root { --primary-color-start…"
type textarea "x"
type textarea "this is my tool - "here is css code - styles.css ":root { --primary-color-start…"
type textarea "x"
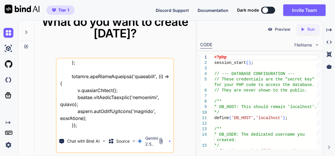
type textarea "this is my tool - "here is css code - styles.css ":root { --primary-color-start…"
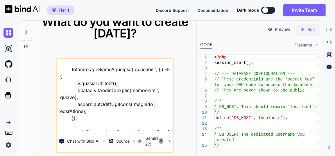
type textarea "x"
type textarea "this is my tool - "here is css code - styles.css ":root { --primary-color-start…"
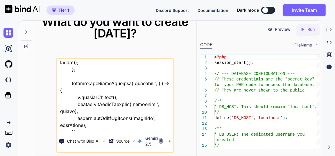
type textarea "x"
type textarea "this is my tool - "here is css code - styles.css ":root { --primary-color-start…"
type textarea "x"
type textarea "this is my tool - "here is css code - styles.css ":root { --primary-color-start…"
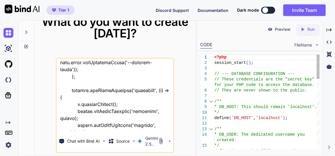
type textarea "x"
type textarea "this is my tool - "here is css code - styles.css ":root { --primary-color-start…"
type textarea "x"
type textarea "this is my tool - "here is css code - styles.css ":root { --primary-color-start…"
type textarea "x"
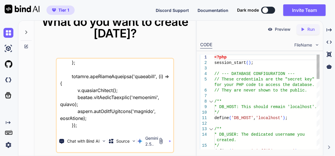
type textarea "this is my tool - "here is css code - styles.css ":root { --primary-color-start…"
type textarea "x"
type textarea "this is my tool - "here is css code - styles.css ":root { --primary-color-start…"
type textarea "x"
type textarea "this is my tool - "here is css code - styles.css ":root { --primary-color-start…"
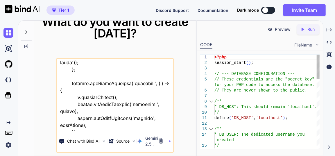
type textarea "x"
type textarea "this is my tool - "here is css code - styles.css ":root { --primary-color-start…"
type textarea "x"
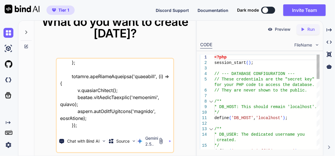
type textarea "this is my tool - "here is css code - styles.css ":root { --primary-color-start…"
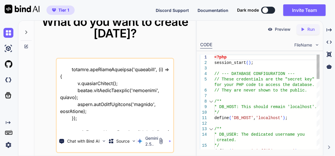
type textarea "x"
type textarea "this is my tool - "here is css code - styles.css ":root { --primary-color-start…"
type textarea "x"
type textarea "this is my tool - "here is css code - styles.css ":root { --primary-color-start…"
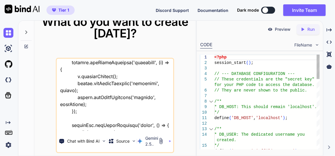
type textarea "x"
type textarea "this is my tool - "here is css code - styles.css ":root { --primary-color-start…"
type textarea "x"
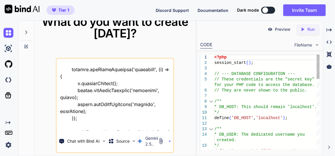
type textarea "this is my tool - "here is css code - styles.css ":root { --primary-color-start…"
type textarea "x"
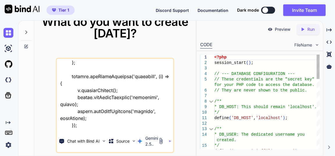
type textarea "this is my tool - "here is css code - styles.css ":root { --primary-color-start…"
type textarea "x"
type textarea "this is my tool - "here is css code - styles.css ":root { --primary-color-start…"
type textarea "x"
type textarea "this is my tool - "here is css code - styles.css ":root { --primary-color-start…"
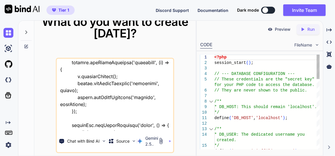
type textarea "x"
type textarea "this is my tool - "here is css code - styles.css ":root { --primary-color-start…"
type textarea "x"
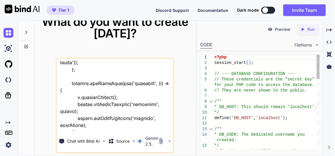
type textarea "this is my tool - "here is css code - styles.css ":root { --primary-color-start…"
type textarea "x"
type textarea "this is my tool - "here is css code - styles.css ":root { --primary-color-start…"
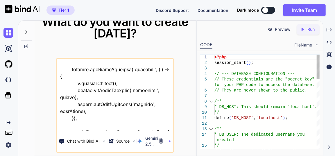
type textarea "x"
type textarea "this is my tool - "here is css code - styles.css ":root { --primary-color-start…"
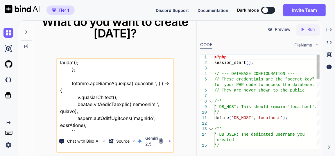
type textarea "x"
type textarea "this is my tool - "here is css code - styles.css ":root { --primary-color-start…"
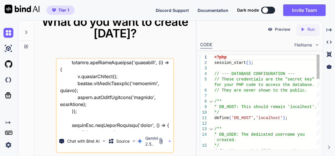
type textarea "x"
type textarea "this is my tool - "here is css code - styles.css ":root { --primary-color-start…"
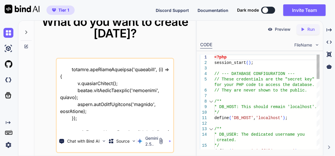
type textarea "x"
type textarea "this is my tool - "here is css code - styles.css ":root { --primary-color-start…"
type textarea "x"
type textarea "this is my tool - "here is css code - styles.css ":root { --primary-color-start…"
type textarea "x"
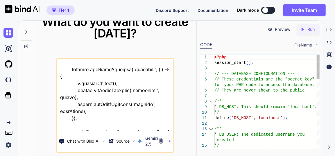
type textarea "this is my tool - "here is css code - styles.css ":root { --primary-color-start…"
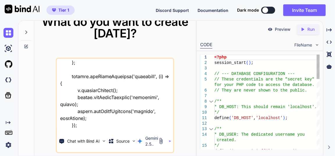
type textarea "x"
type textarea "this is my tool - "here is css code - styles.css ":root { --primary-color-start…"
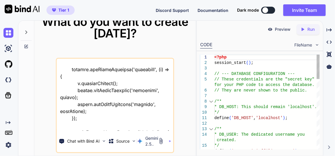
type textarea "x"
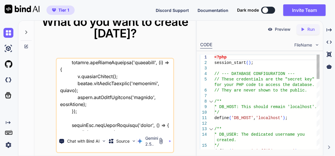
type textarea "this is my tool - "here is css code - styles.css ":root { --primary-color-start…"
type textarea "x"
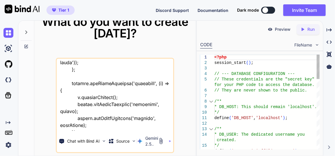
type textarea "this is my tool - "here is css code - styles.css ":root { --primary-color-start…"
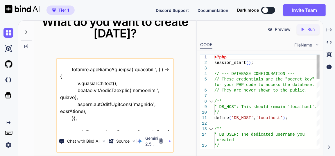
type textarea "x"
type textarea "this is my tool - "here is css code - styles.css ":root { --primary-color-start…"
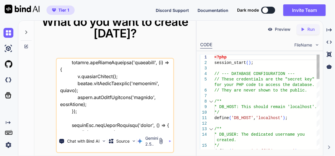
type textarea "x"
type textarea "this is my tool - "here is css code - styles.css ":root { --primary-color-start…"
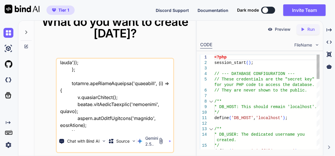
type textarea "x"
type textarea "this is my tool - "here is css code - styles.css ":root { --primary-color-start…"
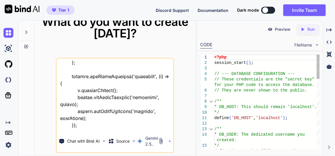
type textarea "x"
type textarea "this is my tool - "here is css code - styles.css ":root { --primary-color-start…"
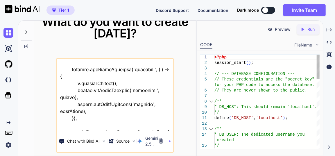
type textarea "x"
type textarea "this is my tool - "here is css code - styles.css ":root { --primary-color-start…"
type textarea "x"
type textarea "this is my tool - "here is css code - styles.css ":root { --primary-color-start…"
type textarea "x"
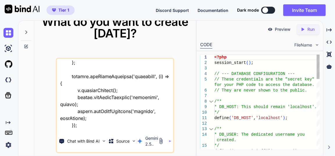
type textarea "this is my tool - "here is css code - styles.css ":root { --primary-color-start…"
type textarea "x"
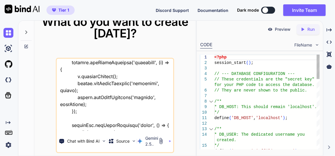
type textarea "this is my tool - "here is css code - styles.css ":root { --primary-color-start…"
type textarea "x"
type textarea "this is my tool - "here is css code - styles.css ":root { --primary-color-start…"
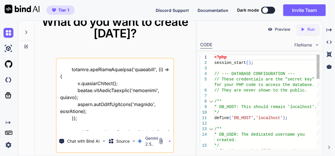
type textarea "x"
type textarea "this is my tool - "here is css code - styles.css ":root { --primary-color-start…"
type textarea "x"
type textarea "this is my tool - "here is css code - styles.css ":root { --primary-color-start…"
type textarea "x"
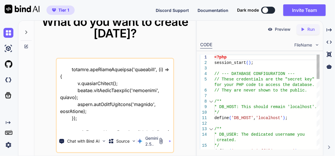
type textarea "this is my tool - "here is css code - styles.css ":root { --primary-color-start…"
type textarea "x"
type textarea "this is my tool - "here is css code - styles.css ":root { --primary-color-start…"
type textarea "x"
type textarea "this is my tool - "here is css code - styles.css ":root { --primary-color-start…"
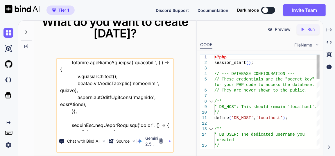
type textarea "x"
type textarea "this is my tool - "here is css code - styles.css ":root { --primary-color-start…"
type textarea "x"
type textarea "this is my tool - "here is css code - styles.css ":root { --primary-color-start…"
type textarea "x"
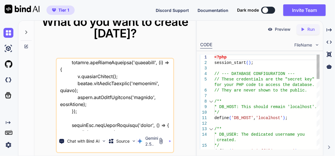
type textarea "this is my tool - "here is css code - styles.css ":root { --primary-color-start…"
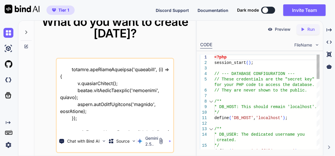
type textarea "x"
type textarea "this is my tool - "here is css code - styles.css ":root { --primary-color-start…"
type textarea "x"
type textarea "this is my tool - "here is css code - styles.css ":root { --primary-color-start…"
type textarea "x"
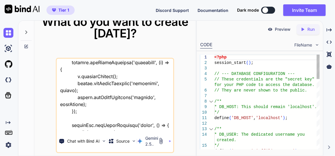
type textarea "this is my tool - "here is css code - styles.css ":root { --primary-color-start…"
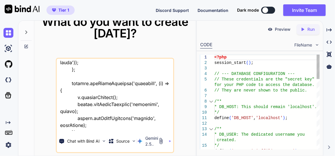
type textarea "x"
type textarea "this is my tool - "here is css code - styles.css ":root { --primary-color-start…"
type textarea "x"
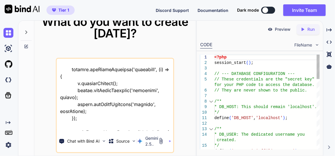
type textarea "this is my tool - "here is css code - styles.css ":root { --primary-color-start…"
type textarea "x"
type textarea "this is my tool - "here is css code - styles.css ":root { --primary-color-start…"
type textarea "x"
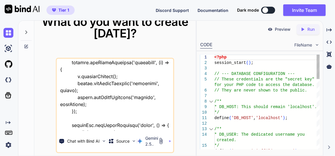
type textarea "this is my tool - "here is css code - styles.css ":root { --primary-color-start…"
type textarea "x"
type textarea "this is my tool - "here is css code - styles.css ":root { --primary-color-start…"
type textarea "x"
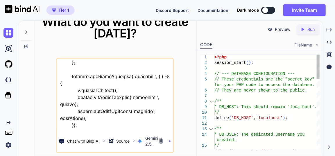
type textarea "this is my tool - "here is css code - styles.css ":root { --primary-color-start…"
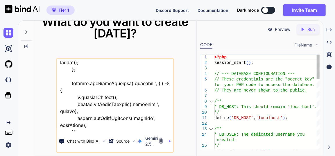
type textarea "x"
type textarea "this is my tool - "here is css code - styles.css ":root { --primary-color-start…"
type textarea "x"
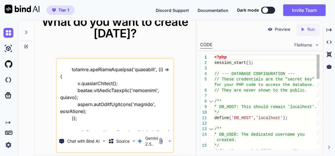
type textarea "this is my tool - "here is css code - styles.css ":root { --primary-color-start…"
type textarea "x"
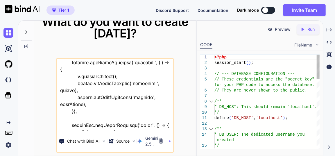
type textarea "this is my tool - "here is css code - styles.css ":root { --primary-color-start…"
type textarea "x"
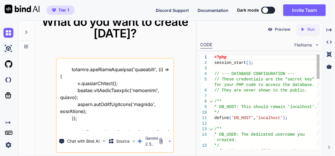
type textarea "this is my tool - "here is css code - styles.css ":root { --primary-color-start…"
type textarea "x"
type textarea "this is my tool - "here is css code - styles.css ":root { --primary-color-start…"
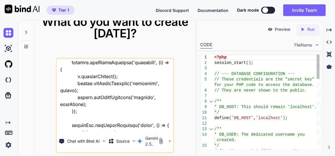
type textarea "x"
type textarea "this is my tool - "here is css code - styles.css ":root { --primary-color-start…"
type textarea "x"
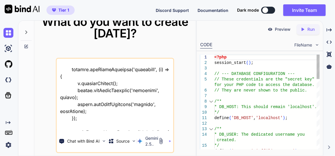
scroll to position [13730, 0]
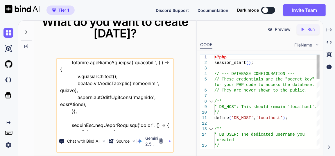
type textarea "this is my tool - "here is css code - styles.css ":root { --primary-color-start…"
type textarea "x"
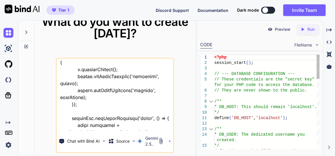
type textarea "this is my tool - "here is css code - styles.css ":root { --primary-color-start…"
type textarea "x"
type textarea "this is my tool - "here is css code - styles.css ":root { --primary-color-start…"
type textarea "x"
type textarea "this is my tool - "here is css code - styles.css ":root { --primary-color-start…"
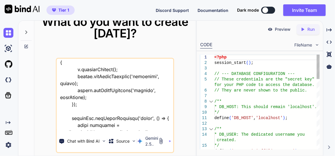
type textarea "x"
type textarea "this is my tool - "here is css code - styles.css ":root { --primary-color-start…"
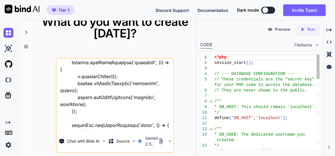
type textarea "x"
type textarea "this is my tool - "here is css code - styles.css ":root { --primary-color-start…"
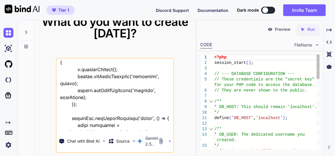
type textarea "x"
type textarea "this is my tool - "here is css code - styles.css ":root { --primary-color-start…"
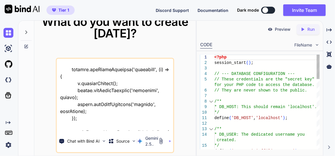
type textarea "x"
type textarea "this is my tool - "here is css code - styles.css ":root { --primary-color-start…"
type textarea "x"
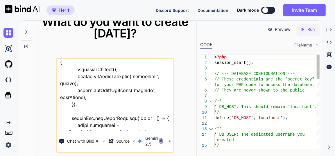
type textarea "this is my tool - "here is css code - styles.css ":root { --primary-color-start…"
type textarea "x"
type textarea "this is my tool - "here is css code - styles.css ":root { --primary-color-start…"
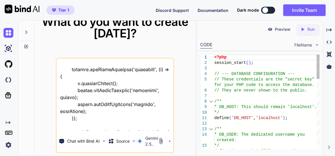
type textarea "x"
type textarea "this is my tool - "here is css code - styles.css ":root { --primary-color-start…"
type textarea "x"
type textarea "this is my tool - "here is css code - styles.css ":root { --primary-color-start…"
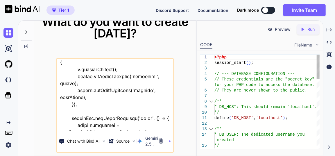
type textarea "x"
type textarea "this is my tool - "here is css code - styles.css ":root { --primary-color-start…"
type textarea "x"
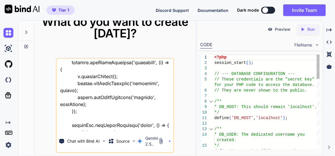
type textarea "this is my tool - "here is css code - styles.css ":root { --primary-color-start…"
type textarea "x"
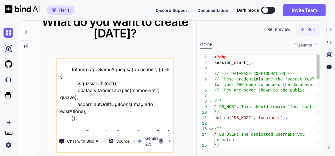
type textarea "this is my tool - "here is css code - styles.css ":root { --primary-color-start…"
type textarea "x"
type textarea "this is my tool - "here is css code - styles.css ":root { --primary-color-start…"
type textarea "x"
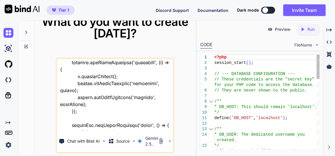
type textarea "this is my tool - "here is css code - styles.css ":root { --primary-color-start…"
type textarea "x"
type textarea "this is my tool - "here is css code - styles.css ":root { --primary-color-start…"
type textarea "x"
type textarea "this is my tool - "here is css code - styles.css ":root { --primary-color-start…"
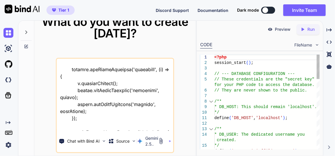
type textarea "x"
type textarea "this is my tool - "here is css code - styles.css ":root { --primary-color-start…"
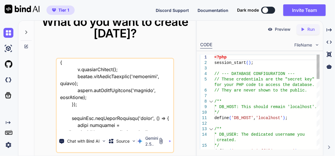
type textarea "x"
type textarea "this is my tool - "here is css code - styles.css ":root { --primary-color-start…"
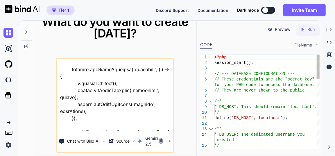
type textarea "x"
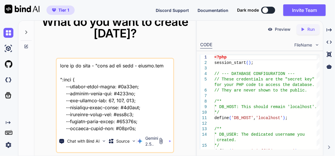
scroll to position [13744, 0]
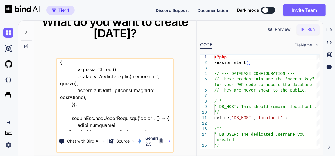
type textarea "this is my tool - "here is css code - styles.css ":root { --primary-color-start…"
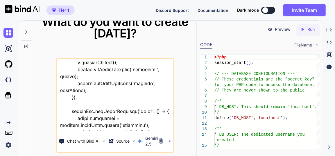
type textarea "x"
type textarea "this is my tool - "here is css code - styles.css ":root { --primary-color-start…"
type textarea "x"
type textarea "this is my tool - "here is css code - styles.css ":root { --primary-color-start…"
type textarea "x"
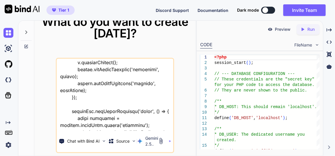
type textarea "this is my tool - "here is css code - styles.css ":root { --primary-color-start…"
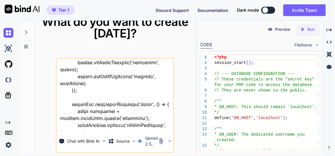
type textarea "x"
type textarea "this is my tool - "here is css code - styles.css ":root { --primary-color-start…"
type textarea "x"
type textarea "this is my tool - "here is css code - styles.css ":root { --primary-color-start…"
type textarea "x"
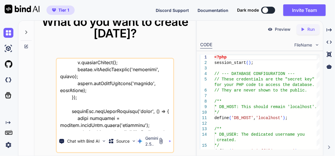
type textarea "this is my tool - "here is css code - styles.css ":root { --primary-color-start…"
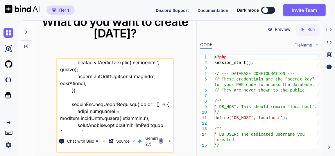
type textarea "x"
type textarea "this is my tool - "here is css code - styles.css ":root { --primary-color-start…"
type textarea "x"
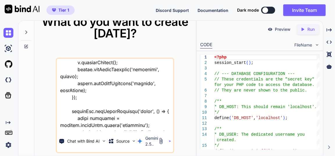
type textarea "this is my tool - "here is css code - styles.css ":root { --primary-color-start…"
type textarea "x"
type textarea "this is my tool - "here is css code - styles.css ":root { --primary-color-start…"
type textarea "x"
type textarea "this is my tool - "here is css code - styles.css ":root { --primary-color-start…"
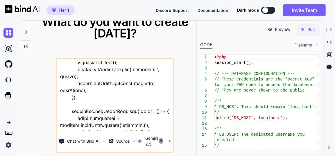
type textarea "x"
type textarea "this is my tool - "here is css code - styles.css ":root { --primary-color-start…"
type textarea "x"
type textarea "this is my tool - "here is css code - styles.css ":root { --primary-color-start…"
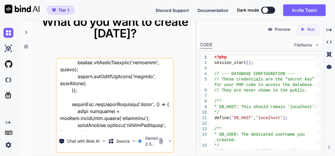
type textarea "x"
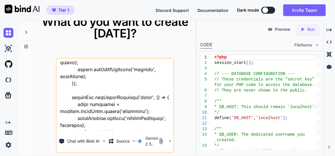
type textarea "this is my tool - "here is css code - styles.css ":root { --primary-color-start…"
type textarea "x"
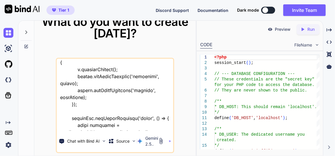
type textarea "this is my tool - "here is css code - styles.css ":root { --primary-color-start…"
type textarea "x"
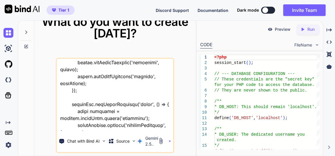
type textarea "this is my tool - "here is css code - styles.css ":root { --primary-color-start…"
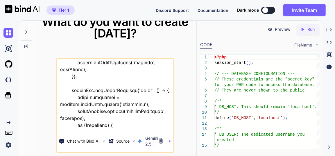
type textarea "x"
type textarea "this is my tool - "here is css code - styles.css ":root { --primary-color-start…"
type textarea "x"
type textarea "this is my tool - "here is css code - styles.css ":root { --primary-color-start…"
type textarea "x"
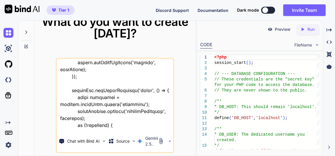
type textarea "this is my tool - "here is css code - styles.css ":root { --primary-color-start…"
type textarea "x"
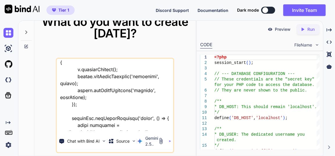
type textarea "this is my tool - "here is css code - styles.css ":root { --primary-color-start…"
type textarea "x"
type textarea "this is my tool - "here is css code - styles.css ":root { --primary-color-start…"
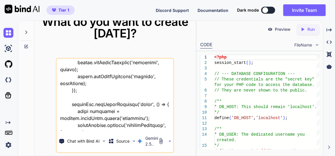
type textarea "x"
type textarea "this is my tool - "here is css code - styles.css ":root { --primary-color-start…"
type textarea "x"
type textarea "this is my tool - "here is css code - styles.css ":root { --primary-color-start…"
type textarea "x"
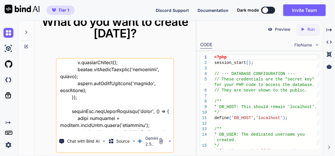
type textarea "this is my tool - "here is css code - styles.css ":root { --primary-color-start…"
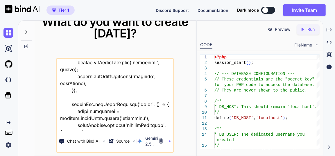
type textarea "x"
type textarea "this is my tool - "here is css code - styles.css ":root { --primary-color-start…"
type textarea "x"
type textarea "this is my tool - "here is css code - styles.css ":root { --primary-color-start…"
type textarea "x"
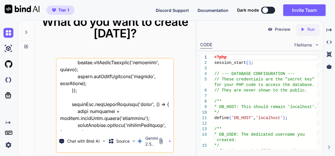
type textarea "this is my tool - "here is css code - styles.css ":root { --primary-color-start…"
type textarea "x"
type textarea "this is my tool - "here is css code - styles.css ":root { --primary-color-start…"
type textarea "x"
type textarea "this is my tool - "here is css code - styles.css ":root { --primary-color-start…"
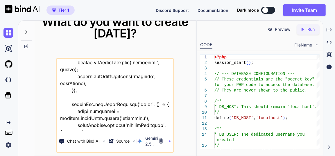
type textarea "x"
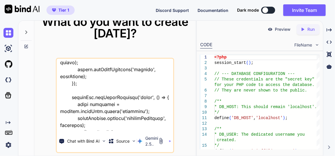
type textarea "this is my tool - "here is css code - styles.css ":root { --primary-color-start…"
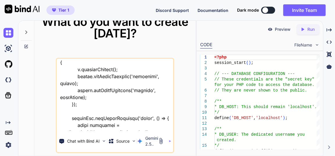
type textarea "x"
type textarea "this is my tool - "here is css code - styles.css ":root { --primary-color-start…"
type textarea "x"
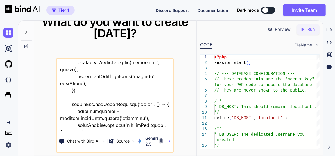
type textarea "this is my tool - "here is css code - styles.css ":root { --primary-color-start…"
type textarea "x"
type textarea "this is my tool - "here is css code - styles.css ":root { --primary-color-start…"
type textarea "x"
type textarea "this is my tool - "here is css code - styles.css ":root { --primary-color-start…"
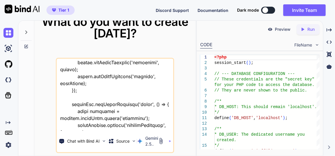
type textarea "x"
type textarea "this is my tool - "here is css code - styles.css ":root { --primary-color-start…"
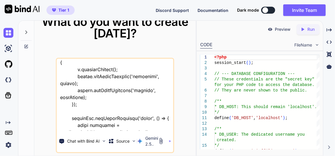
type textarea "x"
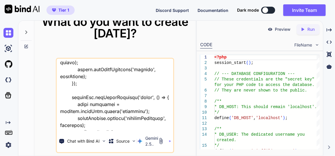
type textarea "this is my tool - "here is css code - styles.css ":root { --primary-color-start…"
type textarea "x"
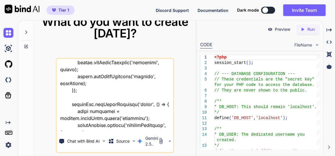
type textarea "this is my tool - "here is css code - styles.css ":root { --primary-color-start…"
type textarea "x"
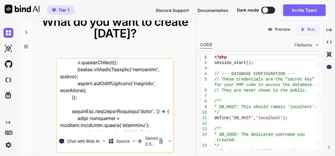
type textarea "this is my tool - "here is css code - styles.css ":root { --primary-color-start…"
type textarea "x"
type textarea "this is my tool - "here is css code - styles.css ":root { --primary-color-start…"
type textarea "x"
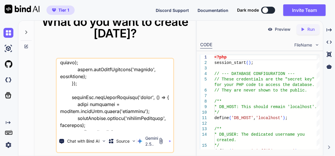
type textarea "this is my tool - "here is css code - styles.css ":root { --primary-color-start…"
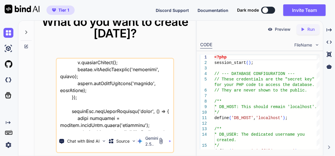
type textarea "x"
type textarea "this is my tool - "here is css code - styles.css ":root { --primary-color-start…"
type textarea "x"
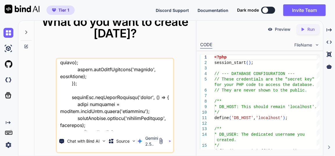
type textarea "this is my tool - "here is css code - styles.css ":root { --primary-color-start…"
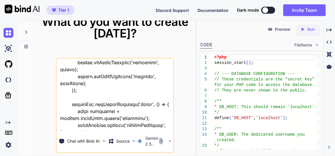
type textarea "x"
type textarea "this is my tool - "here is css code - styles.css ":root { --primary-color-start…"
type textarea "x"
type textarea "this is my tool - "here is css code - styles.css ":root { --primary-color-start…"
type textarea "x"
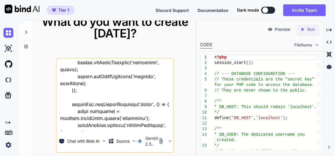
type textarea "this is my tool - "here is css code - styles.css ":root { --primary-color-start…"
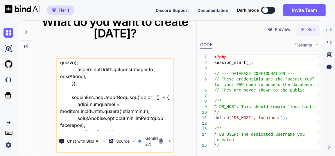
type textarea "x"
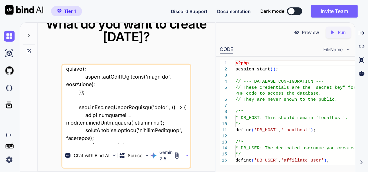
scroll to position [12760, 0]
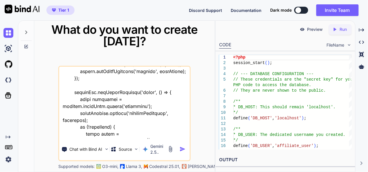
type textarea "this is my tool - "here is css code - styles.css ":root { --primary-color-start…"
type textarea "x"
type textarea "this is my tool - "here is css code - styles.css ":root { --primary-color-start…"
type textarea "x"
type textarea "this is my tool - "here is css code - styles.css ":root { --primary-color-start…"
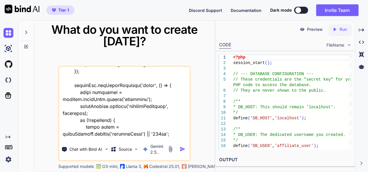
type textarea "x"
type textarea "this is my tool - "here is css code - styles.css ":root { --primary-color-start…"
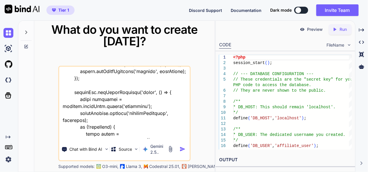
type textarea "x"
type textarea "this is my tool - "here is css code - styles.css ":root { --primary-color-start…"
type textarea "x"
type textarea "this is my tool - "here is css code - styles.css ":root { --primary-color-start…"
type textarea "x"
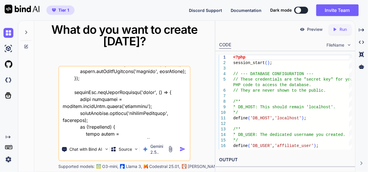
type textarea "this is my tool - "here is css code - styles.css ":root { --primary-color-start…"
type textarea "x"
type textarea "this is my tool - "here is css code - styles.css ":root { --primary-color-start…"
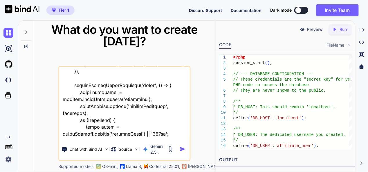
type textarea "x"
type textarea "this is my tool - "here is css code - styles.css ":root { --primary-color-start…"
type textarea "x"
type textarea "this is my tool - "here is css code - styles.css ":root { --primary-color-start…"
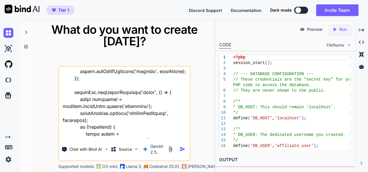
type textarea "x"
type textarea "this is my tool - "here is css code - styles.css ":root { --primary-color-start…"
type textarea "x"
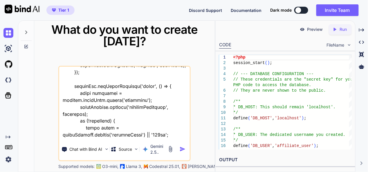
type textarea "this is my tool - "here is css code - styles.css ":root { --primary-color-start…"
type textarea "x"
type textarea "this is my tool - "here is css code - styles.css ":root { --primary-color-start…"
type textarea "x"
type textarea "this is my tool - "here is css code - styles.css ":root { --primary-color-start…"
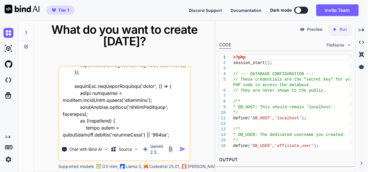
type textarea "x"
type textarea "this is my tool - "here is css code - styles.css ":root { --primary-color-start…"
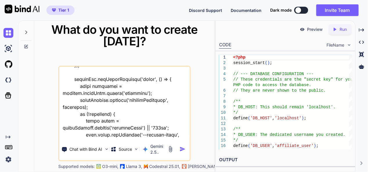
type textarea "x"
type textarea "this is my tool - "here is css code - styles.css ":root { --primary-color-start…"
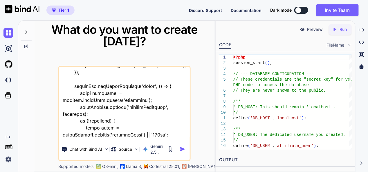
type textarea "x"
type textarea "this is my tool - "here is css code - styles.css ":root { --primary-color-start…"
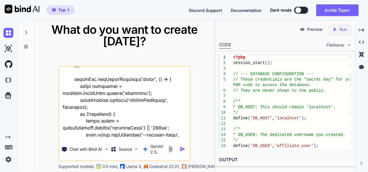
type textarea "x"
type textarea "this is my tool - "here is css code - styles.css ":root { --primary-color-start…"
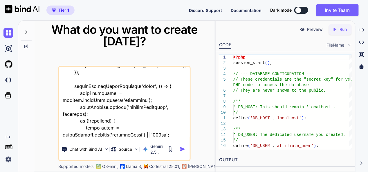
type textarea "x"
type textarea "this is my tool - "here is css code - styles.css ":root { --primary-color-start…"
type textarea "x"
type textarea "this is my tool - "here is css code - styles.css ":root { --primary-color-start…"
type textarea "x"
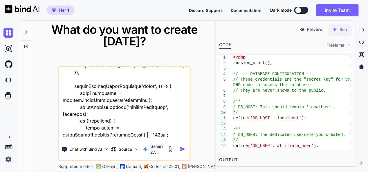
type textarea "this is my tool - "here is css code - styles.css ":root { --primary-color-start…"
type textarea "x"
type textarea "this is my tool - "here is css code - styles.css ":root { --primary-color-start…"
type textarea "x"
type textarea "this is my tool - "here is css code - styles.css ":root { --primary-color-start…"
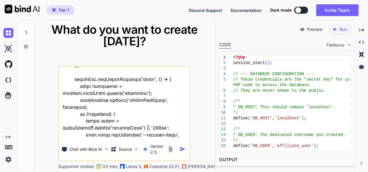
type textarea "x"
type textarea "this is my tool - "here is css code - styles.css ":root { --primary-color-start…"
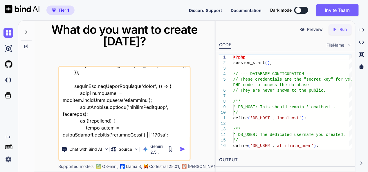
type textarea "x"
type textarea "this is my tool - "here is css code - styles.css ":root { --primary-color-start…"
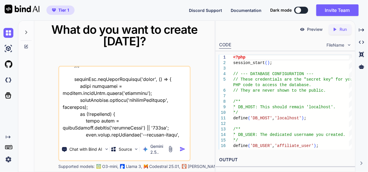
type textarea "x"
type textarea "this is my tool - "here is css code - styles.css ":root { --primary-color-start…"
type textarea "x"
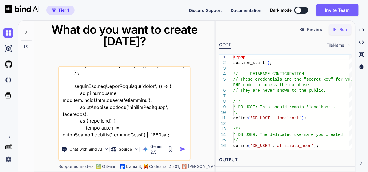
type textarea "this is my tool - "here is css code - styles.css ":root { --primary-color-start…"
type textarea "x"
type textarea "this is my tool - "here is css code - styles.css ":root { --primary-color-start…"
type textarea "x"
type textarea "this is my tool - "here is css code - styles.css ":root { --primary-color-start…"
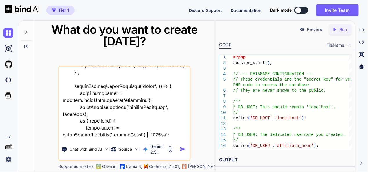
type textarea "x"
type textarea "this is my tool - "here is css code - styles.css ":root { --primary-color-start…"
type textarea "x"
type textarea "this is my tool - "here is css code - styles.css ":root { --primary-color-start…"
type textarea "x"
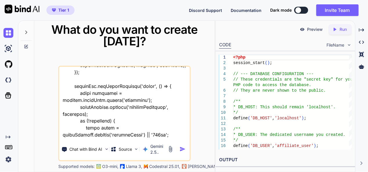
type textarea "this is my tool - "here is css code - styles.css ":root { --primary-color-start…"
type textarea "x"
type textarea "this is my tool - "here is css code - styles.css ":root { --primary-color-start…"
type textarea "x"
type textarea "this is my tool - "here is css code - styles.css ":root { --primary-color-start…"
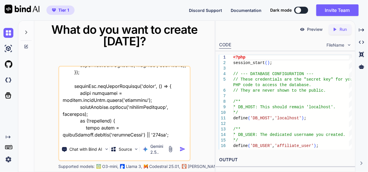
type textarea "x"
type textarea "this is my tool - "here is css code - styles.css ":root { --primary-color-start…"
type textarea "x"
type textarea "this is my tool - "here is css code - styles.css ":root { --primary-color-start…"
type textarea "x"
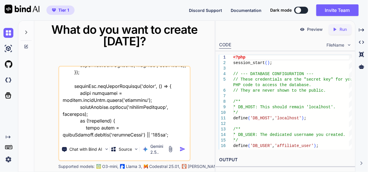
type textarea "this is my tool - "here is css code - styles.css ":root { --primary-color-start…"
type textarea "x"
type textarea "this is my tool - "here is css code - styles.css ":root { --primary-color-start…"
type textarea "x"
type textarea "this is my tool - "here is css code - styles.css ":root { --primary-color-start…"
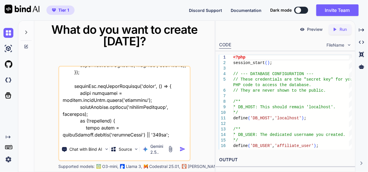
type textarea "x"
type textarea "this is my tool - "here is css code - styles.css ":root { --primary-color-start…"
type textarea "x"
type textarea "this is my tool - "here is css code - styles.css ":root { --primary-color-start…"
type textarea "x"
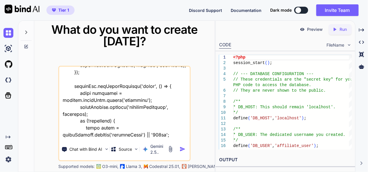
type textarea "this is my tool - "here is css code - styles.css ":root { --primary-color-start…"
type textarea "x"
type textarea "this is my tool - "here is css code - styles.css ":root { --primary-color-start…"
type textarea "x"
type textarea "this is my tool - "here is css code - styles.css ":root { --primary-color-start…"
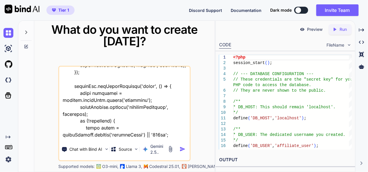
type textarea "x"
type textarea "this is my tool - "here is css code - styles.css ":root { --primary-color-start…"
type textarea "x"
type textarea "this is my tool - "here is css code - styles.css ":root { --primary-color-start…"
type textarea "x"
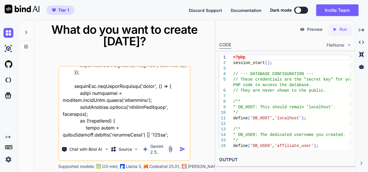
type textarea "this is my tool - "here is css code - styles.css ":root { --primary-color-start…"
type textarea "x"
type textarea "this is my tool - "here is css code - styles.css ":root { --primary-color-start…"
type textarea "x"
type textarea "this is my tool - "here is css code - styles.css ":root { --primary-color-start…"
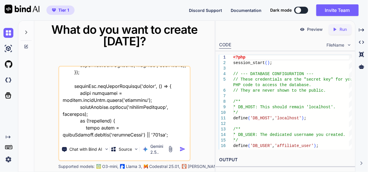
type textarea "x"
type textarea "this is my tool - "here is css code - styles.css ":root { --primary-color-start…"
type textarea "x"
type textarea "this is my tool - "here is css code - styles.css ":root { --primary-color-start…"
type textarea "x"
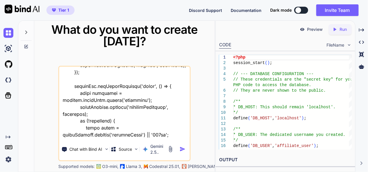
type textarea "this is my tool - "here is css code - styles.css ":root { --primary-color-start…"
type textarea "x"
type textarea "this is my tool - "here is css code - styles.css ":root { --primary-color-start…"
type textarea "x"
type textarea "this is my tool - "here is css code - styles.css ":root { --primary-color-start…"
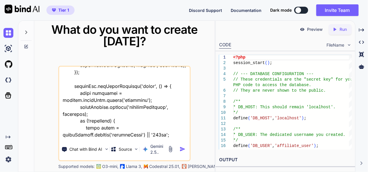
type textarea "x"
type textarea "this is my tool - "here is css code - styles.css ":root { --primary-color-start…"
type textarea "x"
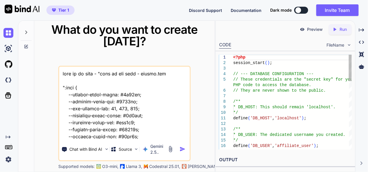
scroll to position [12780, 0]
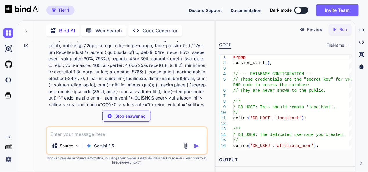
scroll to position [1307, 0]
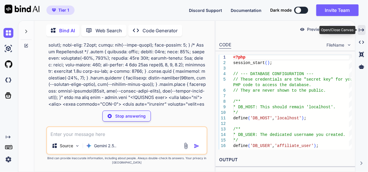
click at [362, 28] on icon "Created with Pixso." at bounding box center [361, 29] width 5 height 5
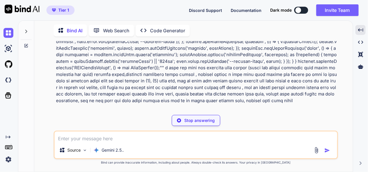
scroll to position [2469, 0]
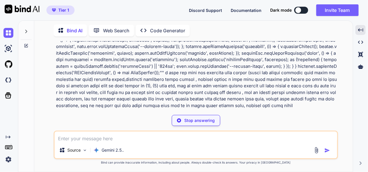
type textarea "x"
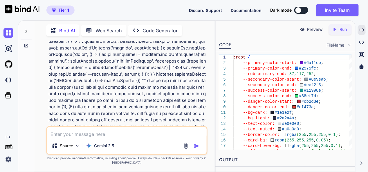
scroll to position [4442, 0]
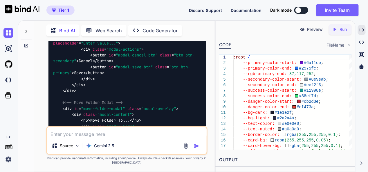
scroll to position [7230, 0]
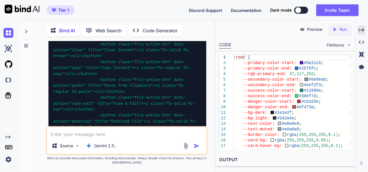
scroll to position [8653, 0]
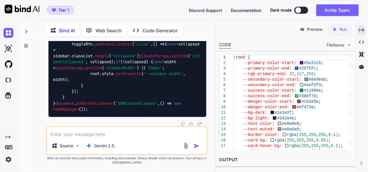
scroll to position [15346, 0]
click at [11, 33] on img at bounding box center [8, 33] width 10 height 10
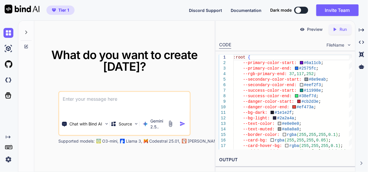
click at [117, 101] on textarea at bounding box center [124, 102] width 131 height 21
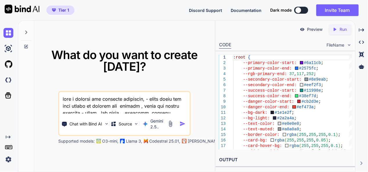
scroll to position [237, 0]
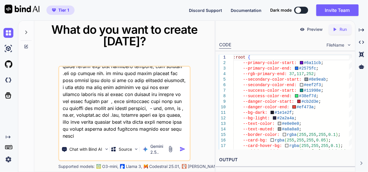
type textarea "make a website for affliate marketing, - where admin can wach clicks on product…"
click at [182, 148] on img "button" at bounding box center [183, 149] width 6 height 6
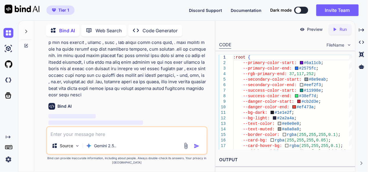
scroll to position [165, 0]
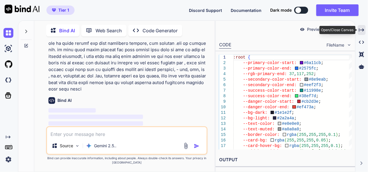
click at [361, 30] on icon "Created with Pixso." at bounding box center [361, 29] width 5 height 5
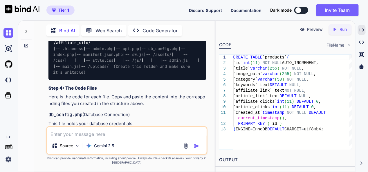
scroll to position [595, 0]
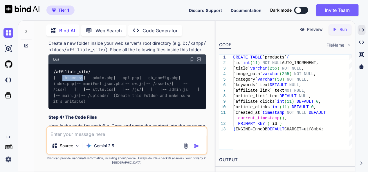
drag, startPoint x: 89, startPoint y: 69, endPoint x: 62, endPoint y: 69, distance: 26.1
click at [62, 69] on div "/affiliate_site/ | -- .htaccess | -- admin.php | -- api.php | -- db_config.php …" at bounding box center [128, 86] width 158 height 45
copy span ".htaccess"
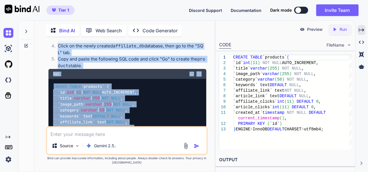
scroll to position [425, 0]
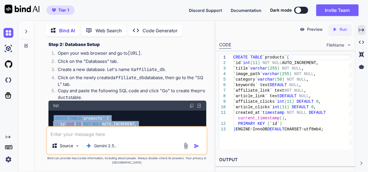
drag, startPoint x: 157, startPoint y: 114, endPoint x: 51, endPoint y: 108, distance: 107.0
click at [51, 110] on div "CREATE TABLE `products` ( `id` int ( 11 ) NOT NULL AUTO_INCREMENT, `title` varc…" at bounding box center [128, 153] width 158 height 86
copy code "CREATE TABLE `products` ( `id` int ( 11 ) NOT NULL AUTO_INCREMENT, `title` varc…"
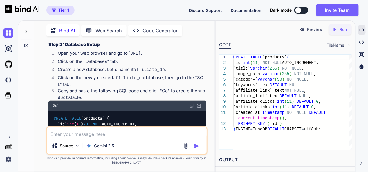
click at [94, 134] on textarea at bounding box center [126, 132] width 159 height 10
type textarea "i"
paste textarea "CREATE TABLE `products` ( `id` int(11) NOT NULL AUTO_INCREMENT, `title` varchar…"
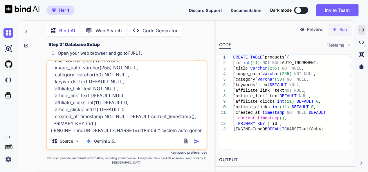
scroll to position [28, 0]
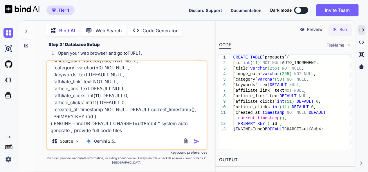
type textarea "i want thsi code "CREATE TABLE `products` ( `id` int(11) NOT NULL AUTO_INCREMEN…"
drag, startPoint x: 194, startPoint y: 139, endPoint x: 197, endPoint y: 138, distance: 3.0
click at [194, 139] on img "button" at bounding box center [197, 141] width 6 height 6
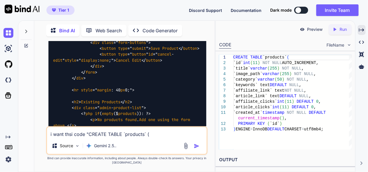
scroll to position [7215, 0]
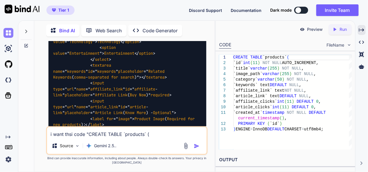
click at [12, 31] on img at bounding box center [8, 33] width 10 height 10
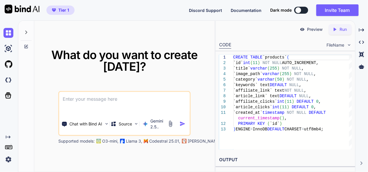
click at [113, 96] on textarea at bounding box center [124, 102] width 131 height 21
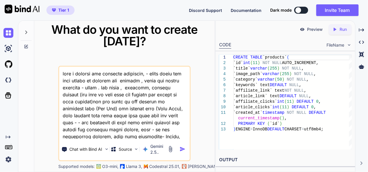
scroll to position [251, 0]
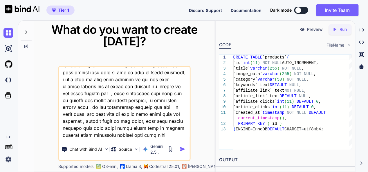
type textarea "make a website for affliate marketing, - where admin can wach clicks on product…"
click at [184, 149] on img "button" at bounding box center [183, 149] width 6 height 6
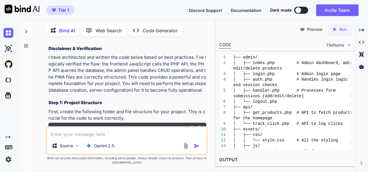
scroll to position [324, 0]
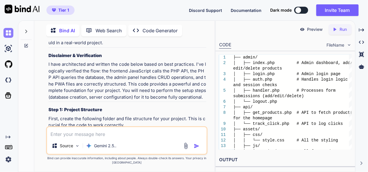
click at [7, 32] on img at bounding box center [8, 33] width 10 height 10
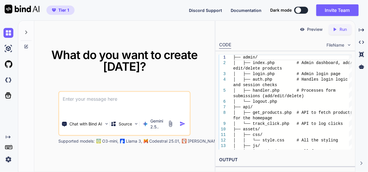
click at [95, 98] on textarea at bounding box center [124, 102] width 131 height 21
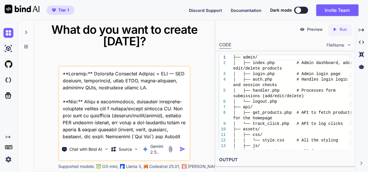
scroll to position [2147, 0]
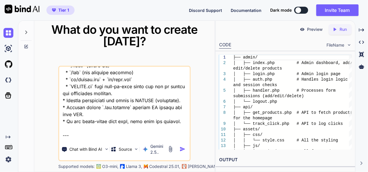
type textarea "**Project:** Affiliate Marketing Website + PWA — PHP backend, lightweight, admi…"
click at [184, 148] on img "button" at bounding box center [183, 149] width 6 height 6
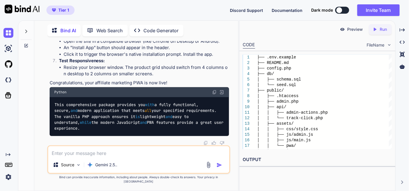
scroll to position [2162, 0]
click at [10, 30] on img at bounding box center [8, 33] width 10 height 10
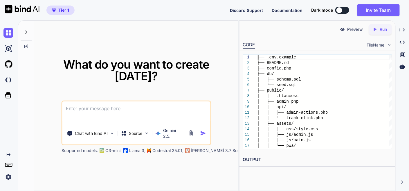
click at [112, 107] on textarea at bounding box center [136, 111] width 148 height 21
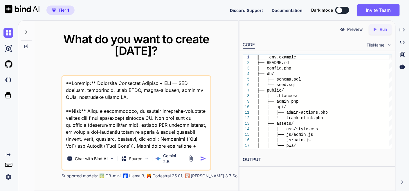
scroll to position [1952, 0]
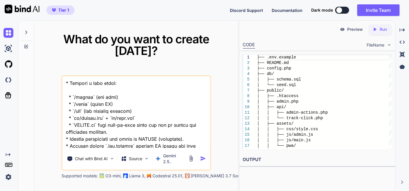
type textarea "**Project:** Affiliate Marketing Website + PWA — PHP backend, lightweight, admi…"
click at [203, 150] on div "Chat with Bind AI Source Gemini 2.5.." at bounding box center [135, 158] width 146 height 17
click at [203, 155] on img "button" at bounding box center [203, 158] width 6 height 6
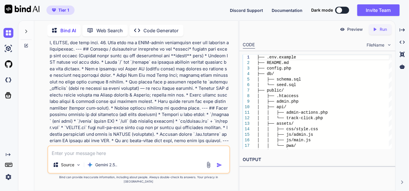
scroll to position [678, 0]
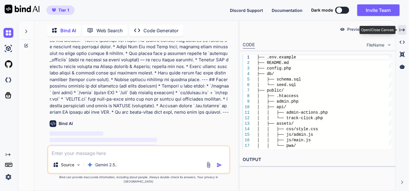
click at [368, 29] on icon at bounding box center [402, 29] width 5 height 3
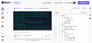
scroll to position [2548, 0]
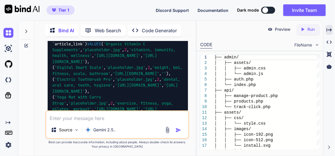
drag, startPoint x: 56, startPoint y: 77, endPoint x: 80, endPoint y: 76, distance: 24.1
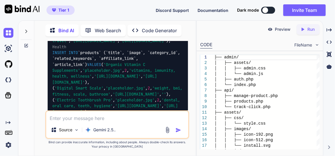
scroll to position [2554, 0]
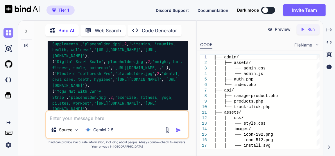
click at [5, 30] on img at bounding box center [8, 33] width 10 height 10
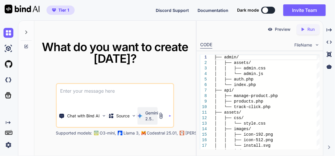
click at [153, 117] on p "Gemini 2.5.." at bounding box center [151, 116] width 13 height 12
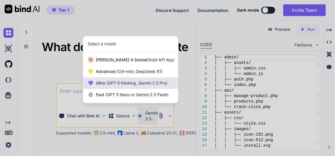
click at [141, 86] on span "Ultra (GPT-5 thinking, Gemini 2.5 Pro)" at bounding box center [131, 83] width 71 height 6
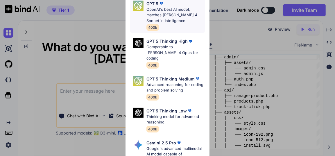
click at [170, 15] on p "OpenAI's best AI model, matches Claude 4 Sonnet in Intelligence" at bounding box center [175, 15] width 58 height 17
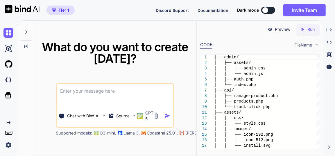
click at [96, 93] on textarea at bounding box center [115, 94] width 116 height 21
paste textarea "make a website for affliate marketing, - where admin can wach clicks on product…"
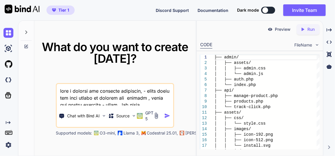
scroll to position [286, 0]
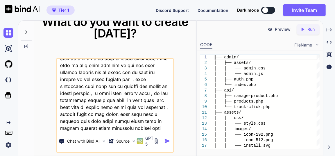
type textarea "make a website for affliate marketing, - where admin can wach clicks on product…"
click at [168, 140] on img "button" at bounding box center [167, 141] width 6 height 6
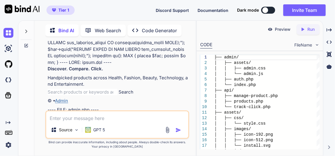
scroll to position [788, 0]
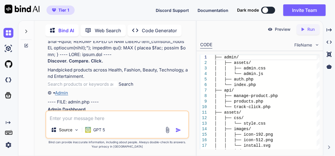
click at [63, 90] on link "Admin" at bounding box center [61, 93] width 13 height 6
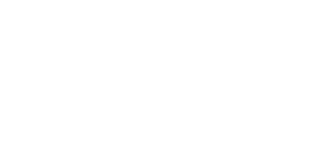
click at [78, 41] on img at bounding box center [165, 65] width 189 height 189
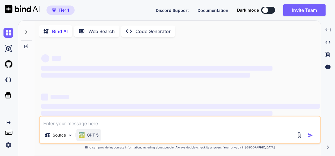
click at [91, 137] on p "GPT 5" at bounding box center [93, 135] width 12 height 6
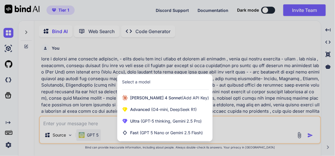
scroll to position [2, 0]
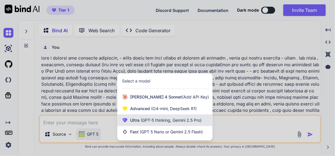
click at [159, 123] on span "(GPT-5 thinking, Gemini 2.5 Pro)" at bounding box center [170, 120] width 62 height 5
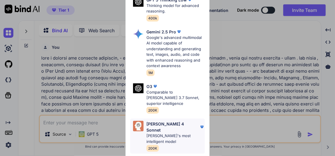
scroll to position [115, 0]
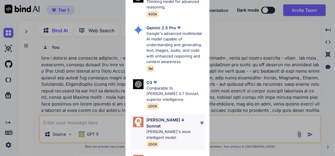
click at [174, 129] on p "[PERSON_NAME]'s most intelligent model" at bounding box center [175, 134] width 58 height 11
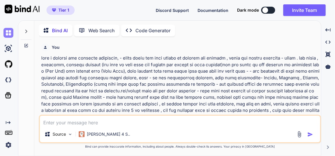
click at [11, 34] on img at bounding box center [8, 33] width 10 height 10
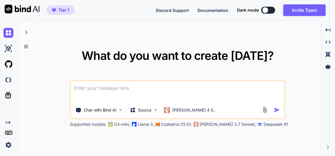
click at [109, 93] on textarea at bounding box center [177, 91] width 213 height 21
type textarea "x"
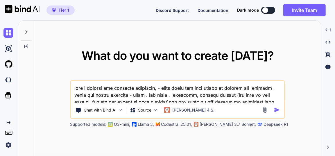
scroll to position [119, 0]
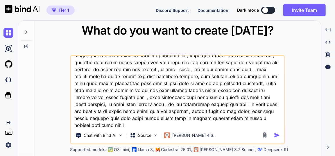
type textarea "make a website for affliate marketing, - where admin can wach clicks on product…"
click at [277, 134] on img "button" at bounding box center [277, 135] width 6 height 6
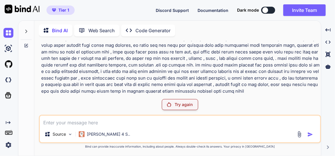
scroll to position [77, 0]
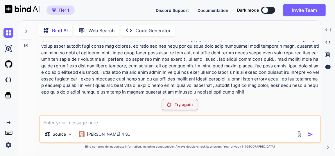
click at [179, 106] on p "Try again" at bounding box center [184, 105] width 18 height 6
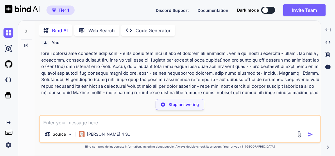
scroll to position [0, 0]
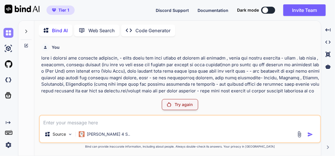
click at [11, 31] on img at bounding box center [8, 33] width 10 height 10
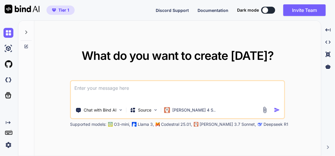
click at [138, 92] on textarea at bounding box center [177, 91] width 213 height 21
type textarea "x"
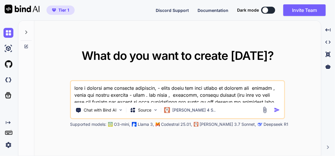
scroll to position [119, 0]
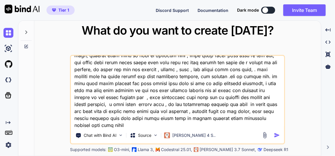
type textarea "make a website for affliate marketing, - where admin can wach clicks on product…"
click at [280, 134] on img "button" at bounding box center [277, 135] width 6 height 6
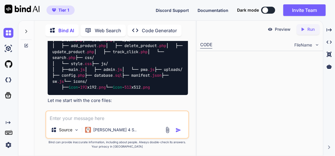
scroll to position [446, 0]
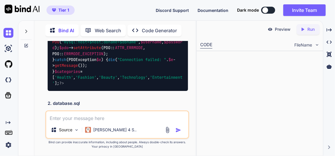
type textarea "x"
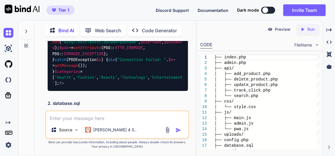
click at [175, 14] on img at bounding box center [173, 11] width 5 height 5
drag, startPoint x: 78, startPoint y: 69, endPoint x: 55, endPoint y: 66, distance: 23.1
drag, startPoint x: 79, startPoint y: 69, endPoint x: 52, endPoint y: 69, distance: 27.0
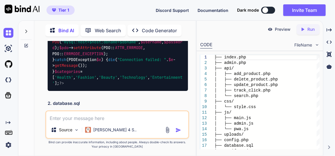
copy h2 "config.php"
click at [173, 14] on img at bounding box center [173, 11] width 5 height 5
copy h2 "config.php"
click at [173, 14] on img at bounding box center [173, 11] width 5 height 5
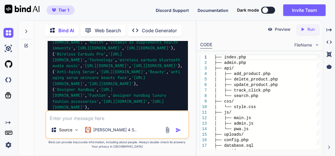
scroll to position [578, 0]
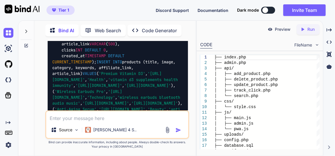
drag, startPoint x: 53, startPoint y: 84, endPoint x: 80, endPoint y: 84, distance: 27.6
copy h2 "database.sql"
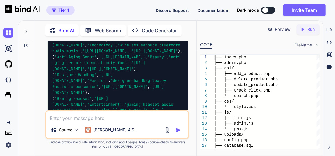
scroll to position [631, 0]
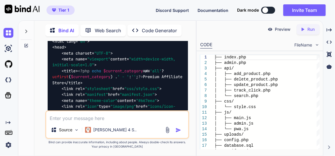
scroll to position [869, 0]
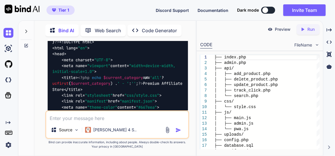
drag, startPoint x: 73, startPoint y: 81, endPoint x: 52, endPoint y: 71, distance: 23.4
copy h2 "index.php"
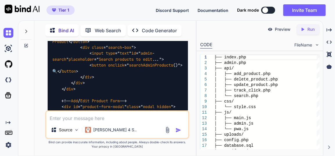
scroll to position [1925, 0]
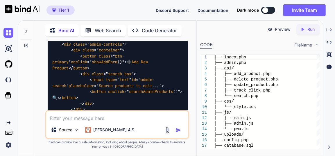
drag, startPoint x: 75, startPoint y: 62, endPoint x: 55, endPoint y: 60, distance: 20.1
drag, startPoint x: 75, startPoint y: 60, endPoint x: 53, endPoint y: 58, distance: 22.2
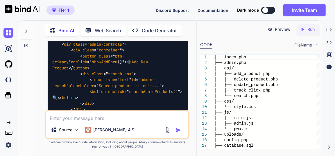
drag, startPoint x: 74, startPoint y: 60, endPoint x: 52, endPoint y: 55, distance: 23.2
copy h2 "admin.php"
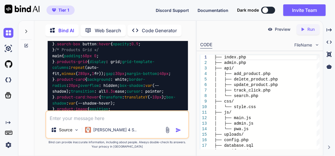
scroll to position [3034, 0]
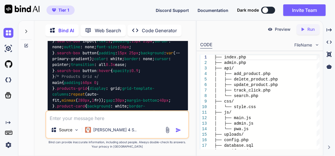
drag, startPoint x: 62, startPoint y: 63, endPoint x: 86, endPoint y: 62, distance: 24.4
copy h2 "style.css"
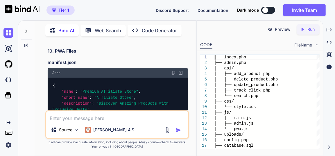
scroll to position [6494, 0]
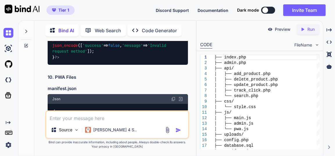
drag, startPoint x: 58, startPoint y: 52, endPoint x: 74, endPoint y: 53, distance: 16.3
copy h2 "main.js"
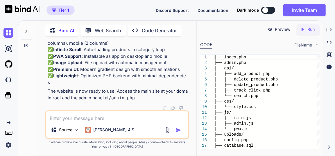
scroll to position [7576, 0]
drag, startPoint x: 58, startPoint y: 63, endPoint x: 76, endPoint y: 62, distance: 17.7
copy h2 "admin.js"
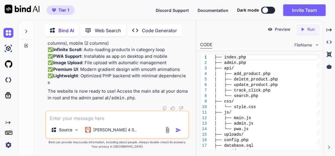
scroll to position [8632, 0]
drag, startPoint x: 58, startPoint y: 49, endPoint x: 73, endPoint y: 47, distance: 15.2
copy h2 "pwa.js"
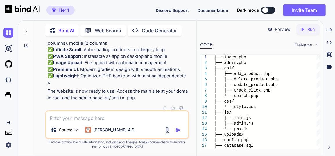
drag, startPoint x: 56, startPoint y: 67, endPoint x: 94, endPoint y: 63, distance: 38.5
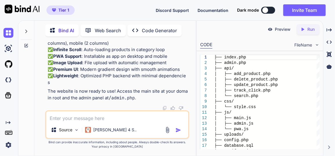
copy h3 "add_product.php"
drag, startPoint x: 56, startPoint y: 71, endPoint x: 99, endPoint y: 70, distance: 42.7
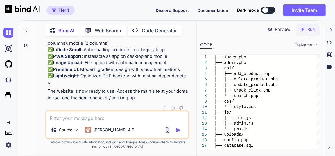
drag, startPoint x: 57, startPoint y: 69, endPoint x: 98, endPoint y: 69, distance: 41.5
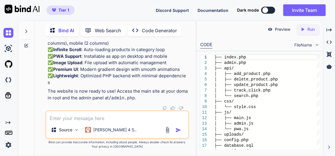
drag, startPoint x: 55, startPoint y: 76, endPoint x: 90, endPoint y: 75, distance: 34.9
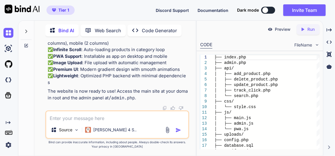
drag, startPoint x: 48, startPoint y: 74, endPoint x: 80, endPoint y: 71, distance: 32.1
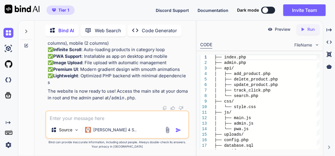
scroll to position [10402, 0]
drag, startPoint x: 48, startPoint y: 55, endPoint x: 59, endPoint y: 55, distance: 10.5
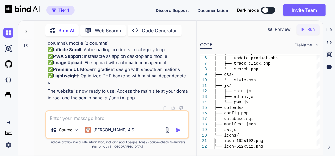
scroll to position [10896, 0]
click at [97, 120] on textarea at bounding box center [117, 116] width 142 height 10
paste textarea "Connection failed: SQLSTATE[HY000] [1045] Access denied for user 'root'@'localh…"
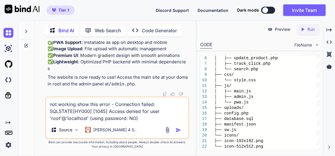
type textarea "not working show this error - Connection failed: SQLSTATE[HY000] [1045] Access …"
click at [178, 131] on img "button" at bounding box center [178, 130] width 6 height 6
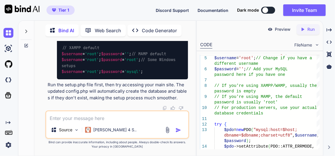
scroll to position [10966, 0]
click at [92, 116] on textarea at bounding box center [117, 116] width 142 height 10
type textarea "i dint understand - only provide required full code file"
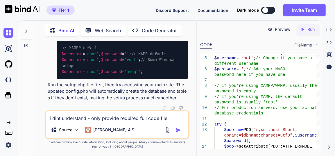
click at [178, 128] on img "button" at bounding box center [178, 130] width 6 height 6
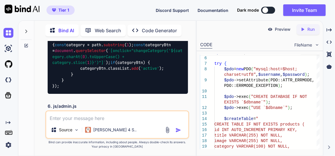
scroll to position [13097, 0]
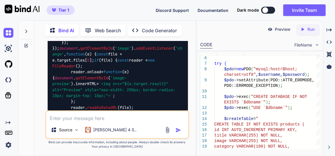
scroll to position [13599, 0]
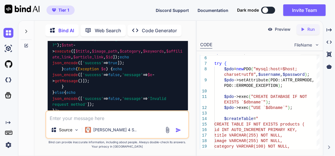
scroll to position [14576, 0]
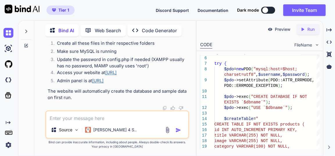
scroll to position [15659, 0]
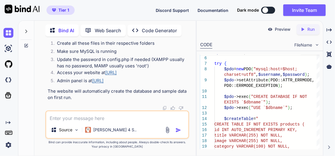
drag, startPoint x: 172, startPoint y: 68, endPoint x: 147, endPoint y: 80, distance: 28.1
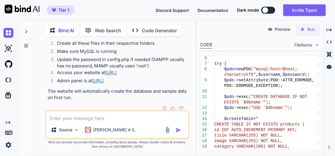
scroll to position [22102, 0]
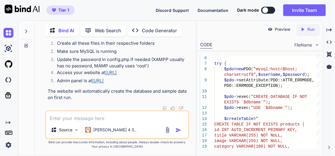
scroll to position [22551, 0]
